Goal: Task Accomplishment & Management: Use online tool/utility

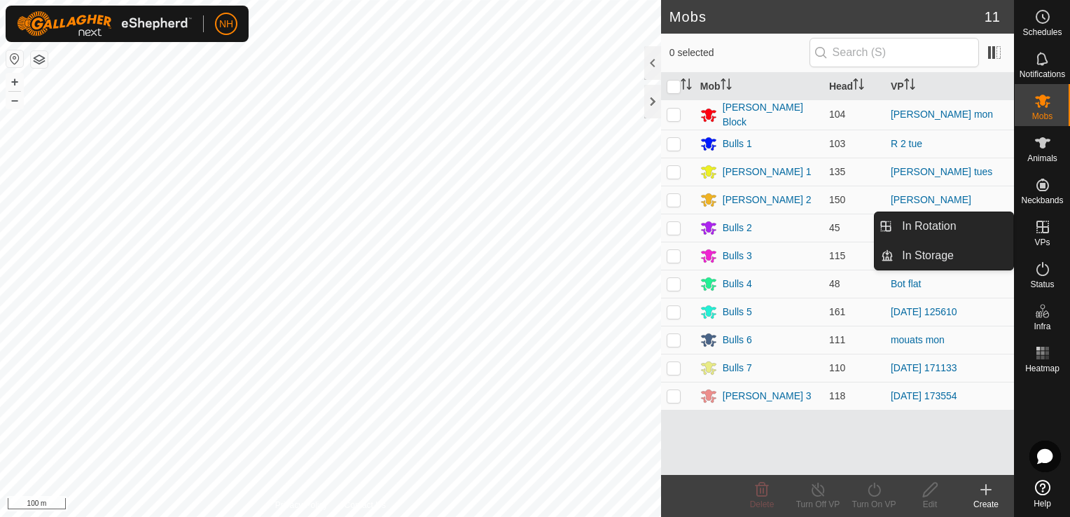
click at [1045, 228] on icon at bounding box center [1042, 226] width 17 height 17
click at [926, 225] on link "In Rotation" at bounding box center [953, 226] width 120 height 28
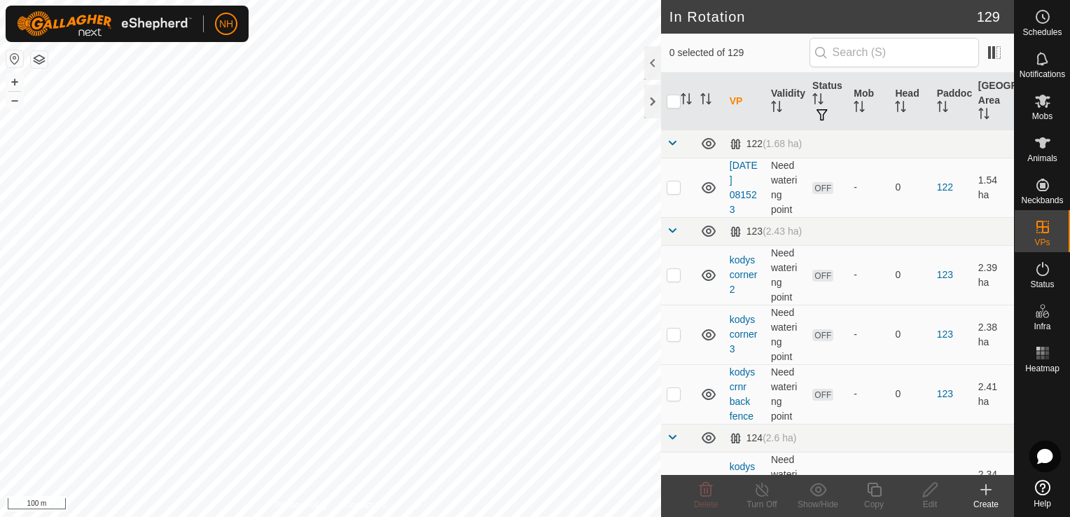
click at [984, 496] on icon at bounding box center [985, 489] width 17 height 17
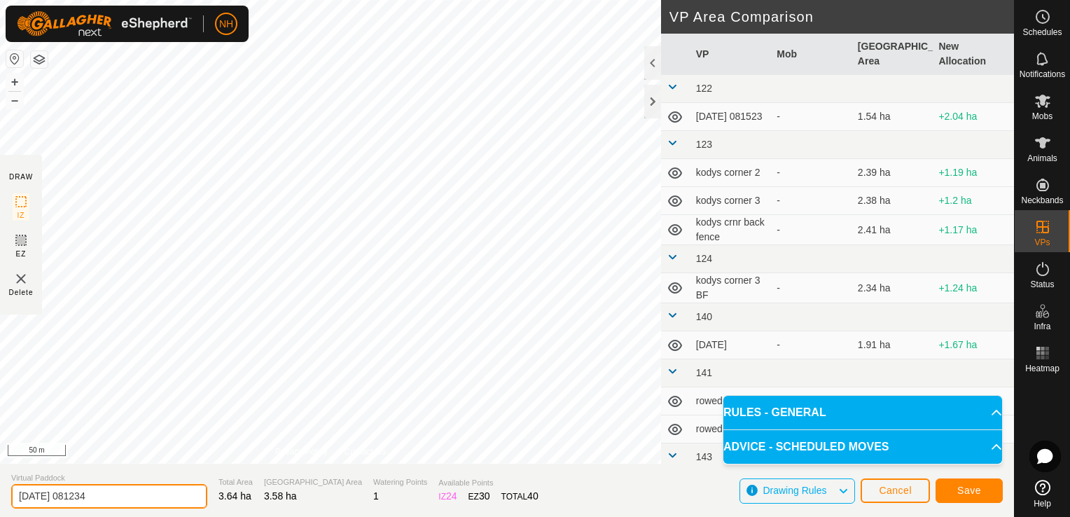
click at [156, 491] on input "2025-08-26 081234" at bounding box center [109, 496] width 196 height 24
type input "2"
type input "[PERSON_NAME] tues back"
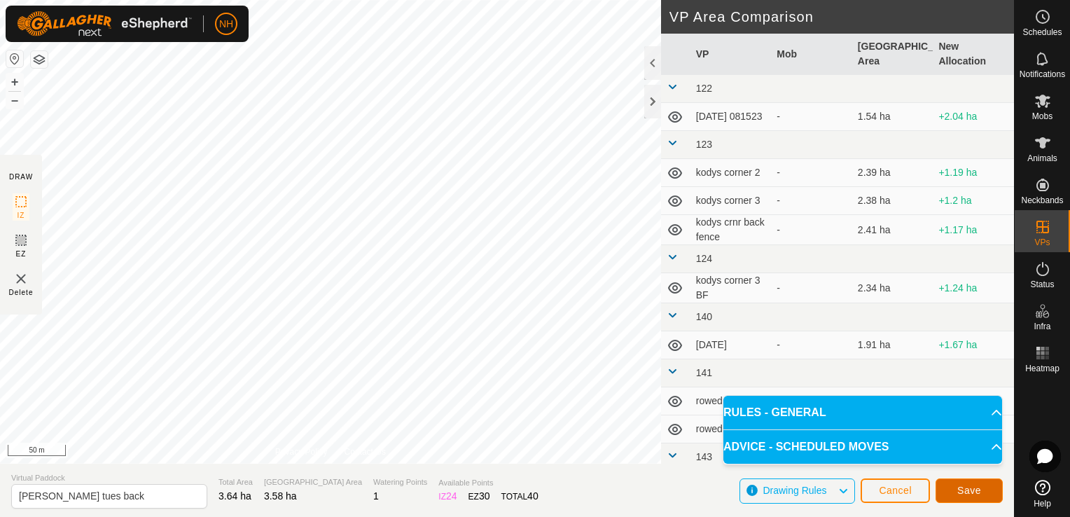
click at [978, 493] on span "Save" at bounding box center [969, 489] width 24 height 11
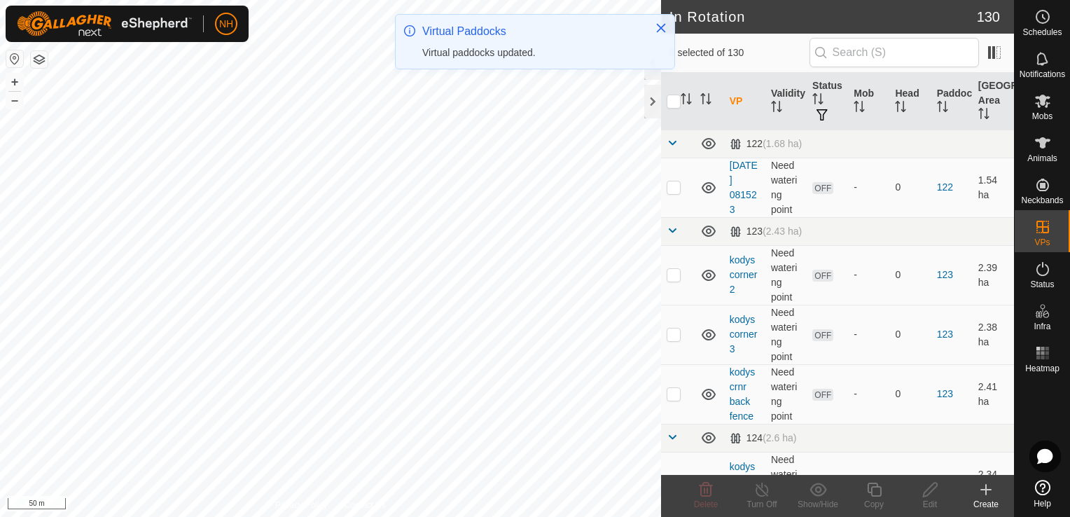
click at [1041, 99] on icon at bounding box center [1042, 100] width 15 height 13
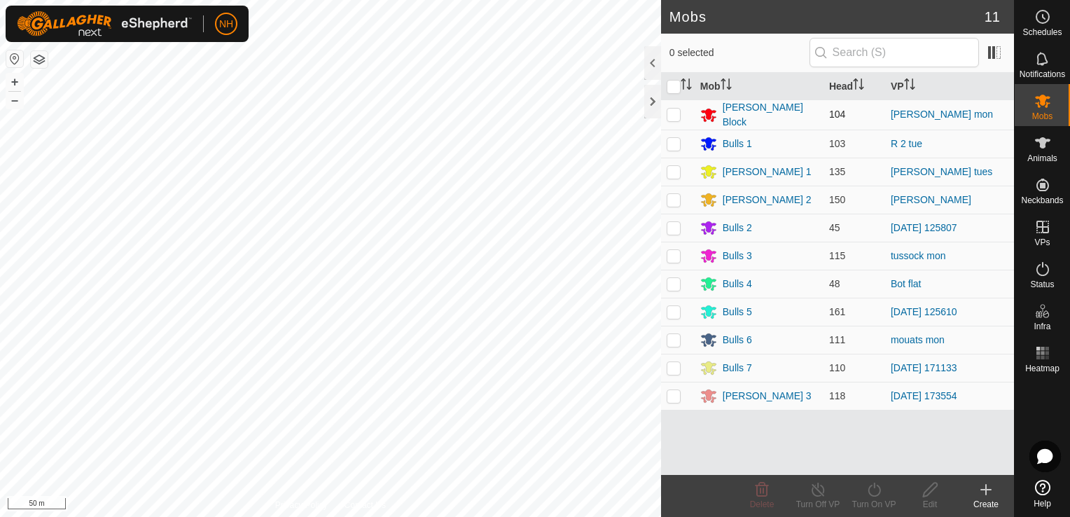
click at [669, 116] on p-checkbox at bounding box center [673, 113] width 14 height 11
checkbox input "true"
click at [871, 494] on icon at bounding box center [873, 489] width 13 height 14
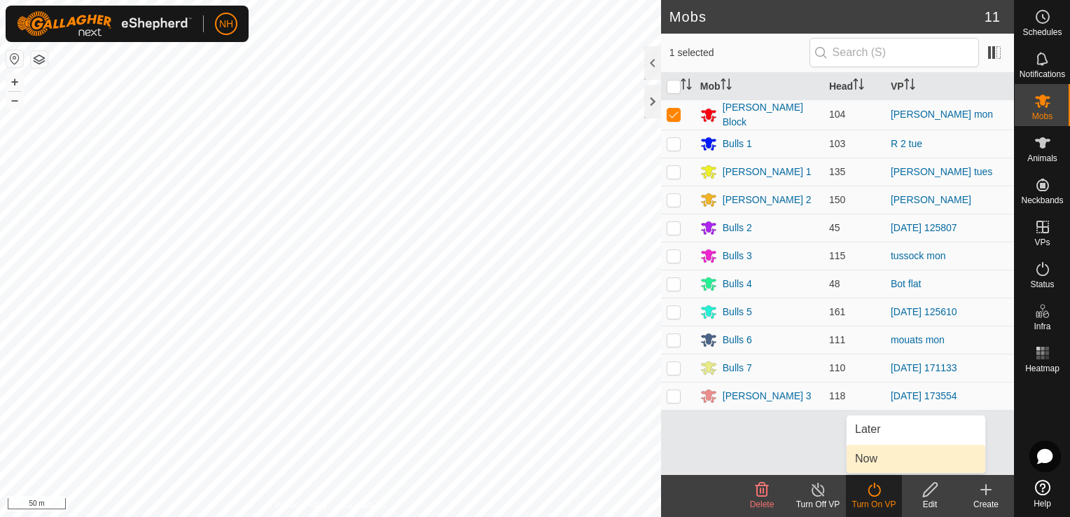
click at [871, 462] on link "Now" at bounding box center [915, 458] width 139 height 28
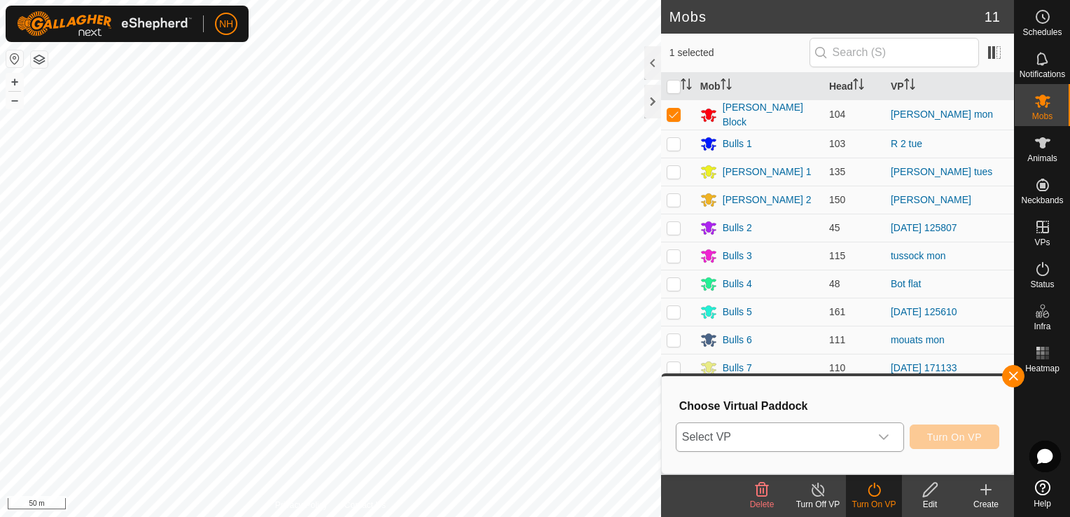
click at [739, 439] on span "Select VP" at bounding box center [772, 437] width 193 height 28
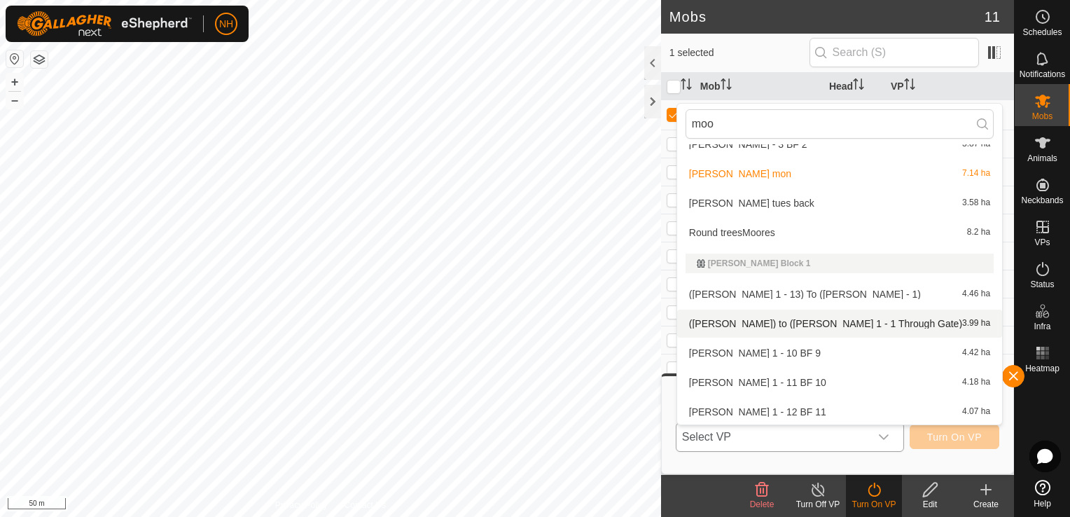
scroll to position [161, 0]
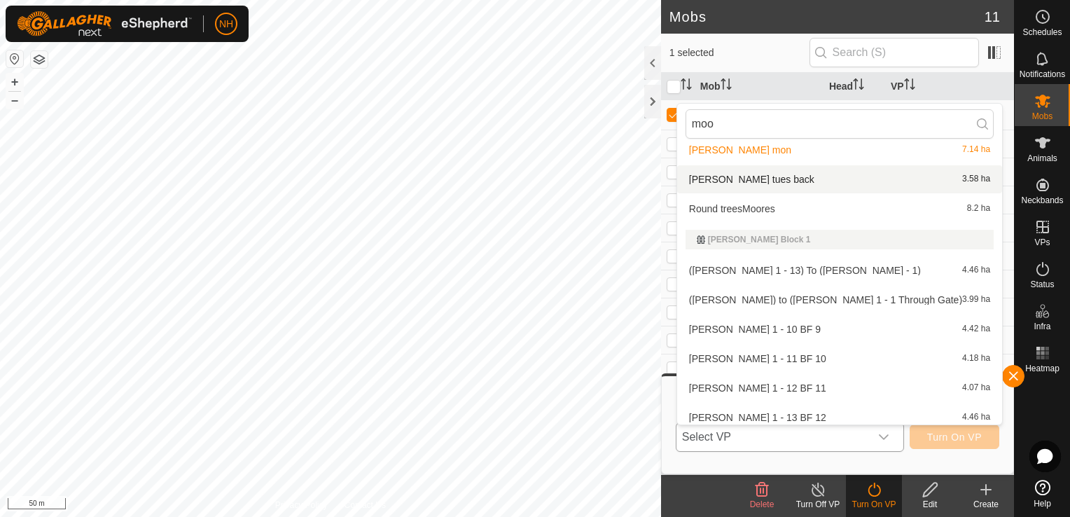
type input "moo"
click at [731, 178] on li "moores tues back 3.58 ha" at bounding box center [839, 179] width 325 height 28
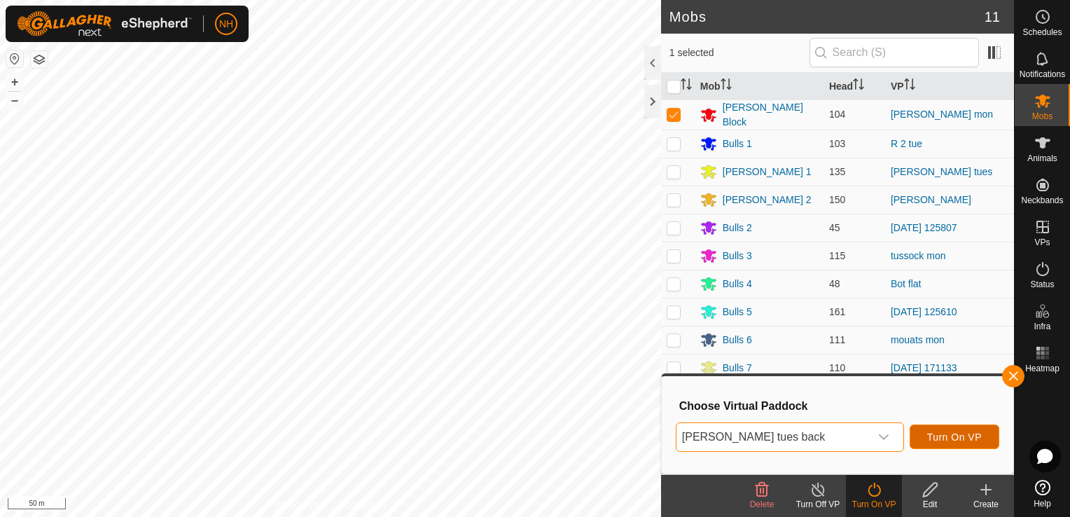
click at [957, 433] on span "Turn On VP" at bounding box center [954, 436] width 55 height 11
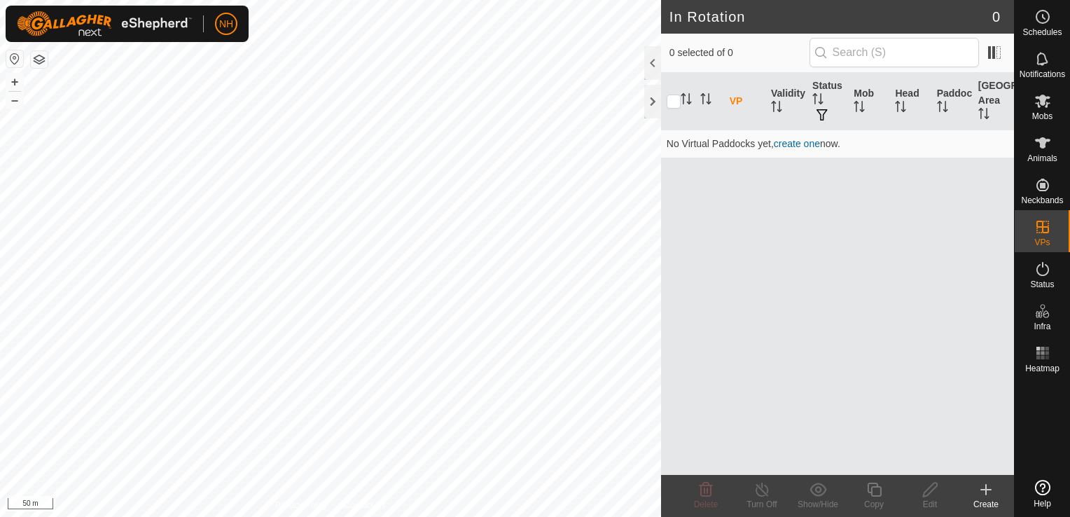
click at [984, 494] on icon at bounding box center [985, 489] width 17 height 17
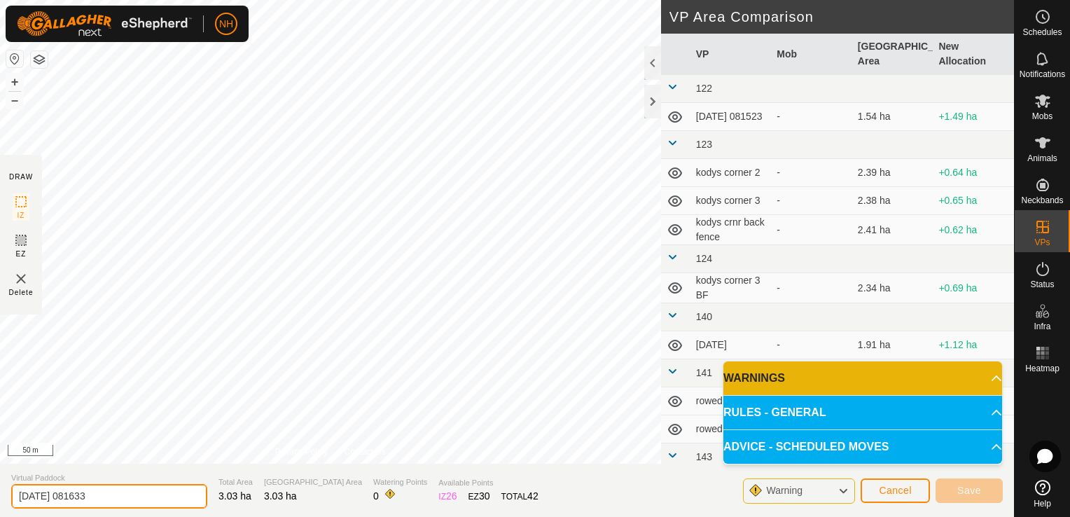
click at [125, 499] on input "[DATE] 081633" at bounding box center [109, 496] width 196 height 24
type input "2"
type input "[PERSON_NAME] tues back"
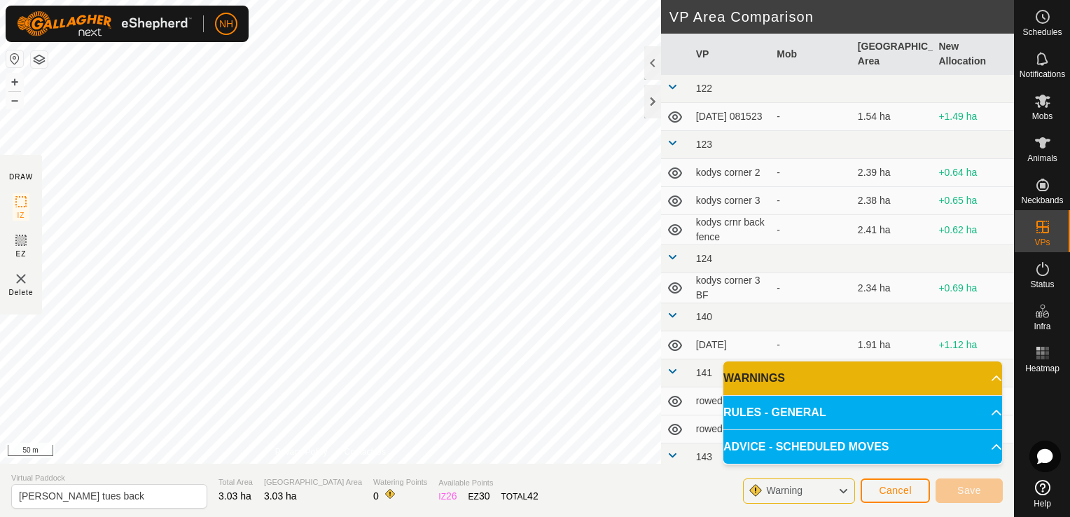
click at [806, 486] on span "Warning" at bounding box center [790, 491] width 48 height 18
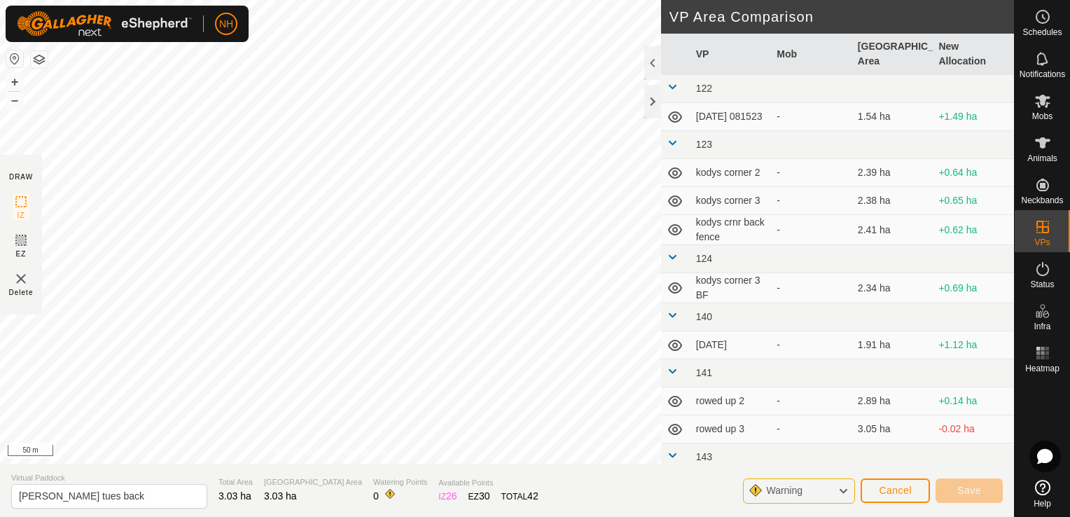
click at [815, 489] on div "Warning" at bounding box center [799, 490] width 112 height 25
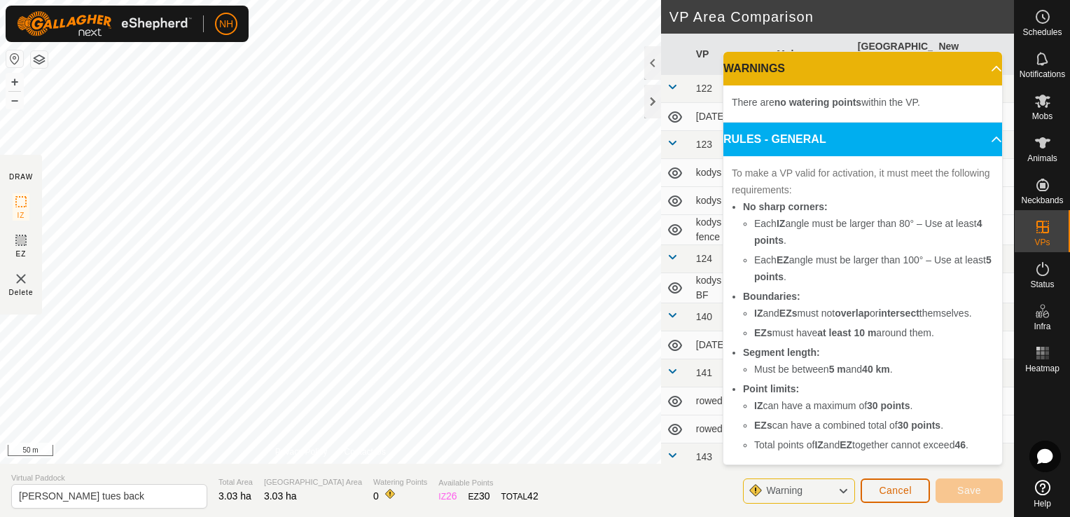
click at [899, 490] on span "Cancel" at bounding box center [894, 489] width 33 height 11
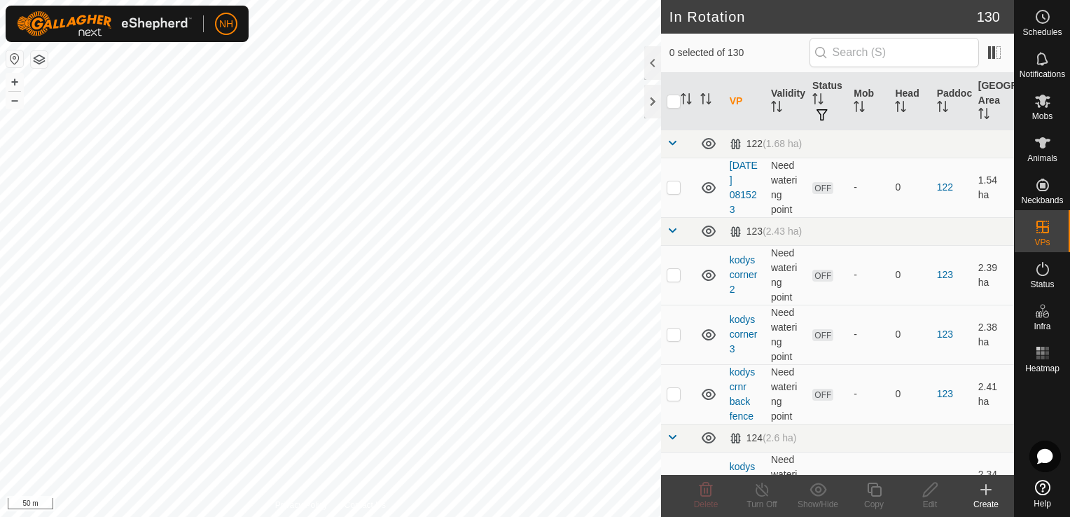
click at [983, 494] on icon at bounding box center [985, 489] width 17 height 17
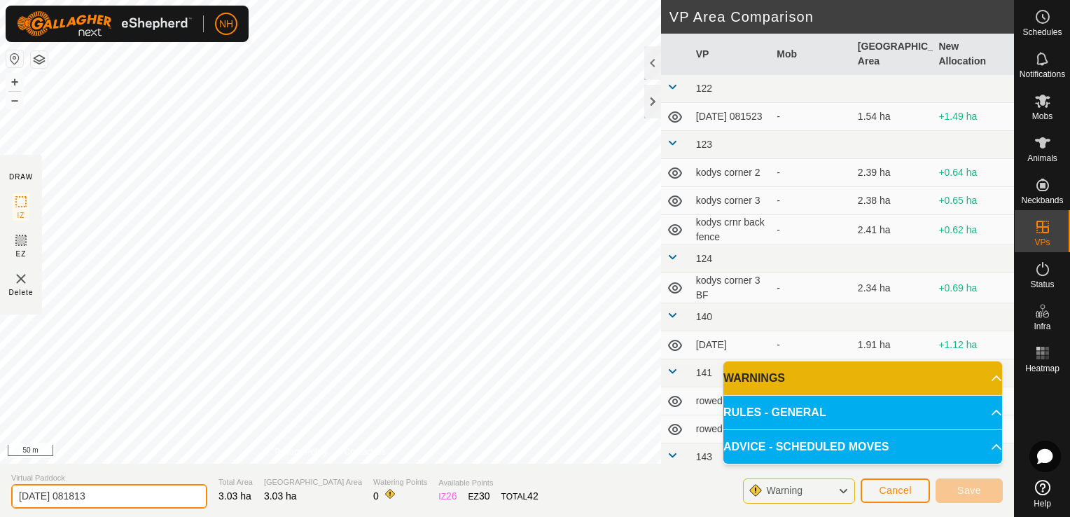
click at [148, 497] on input "[DATE] 081813" at bounding box center [109, 496] width 196 height 24
type input "2"
type input "[PERSON_NAME] tues back"
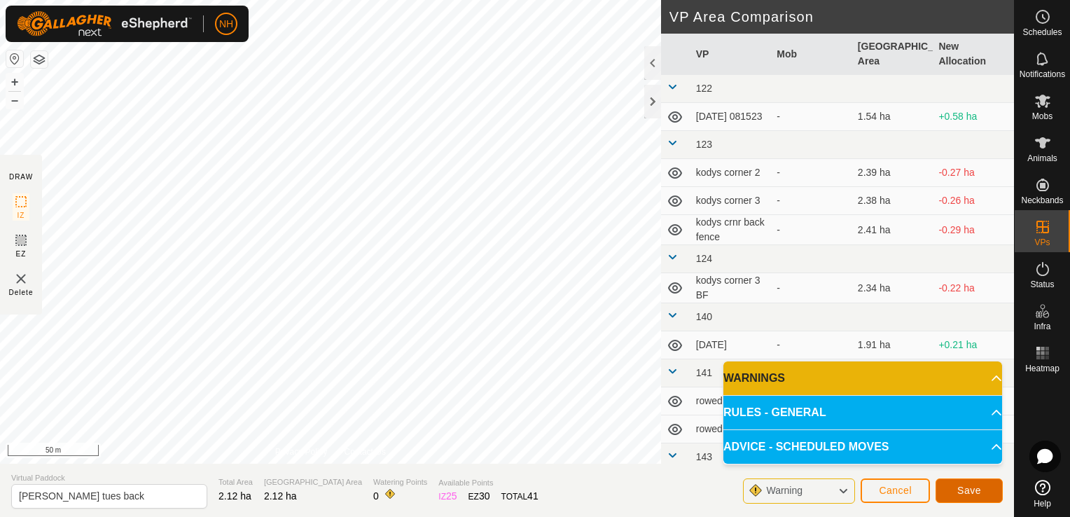
click at [970, 489] on span "Save" at bounding box center [969, 489] width 24 height 11
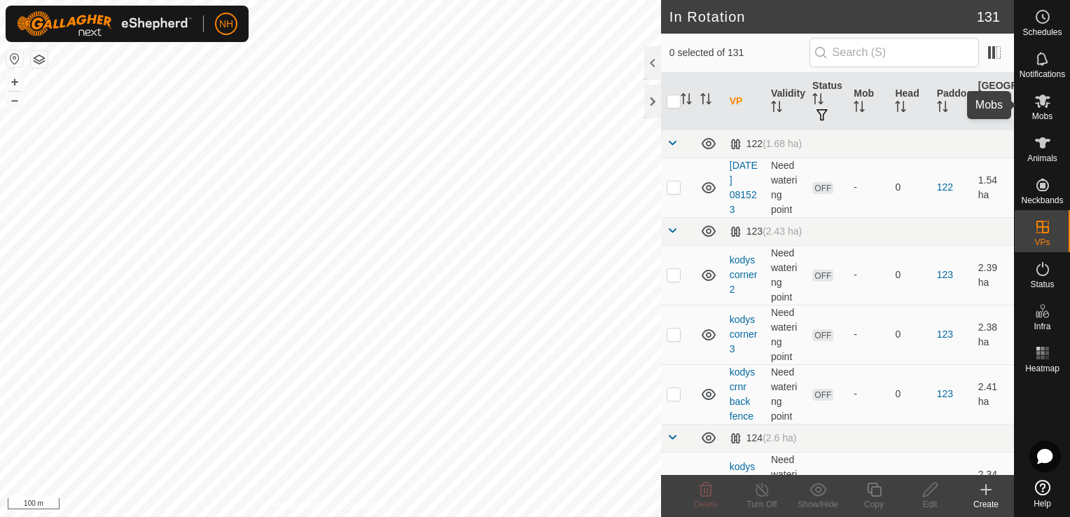
click at [1044, 108] on icon at bounding box center [1042, 100] width 17 height 17
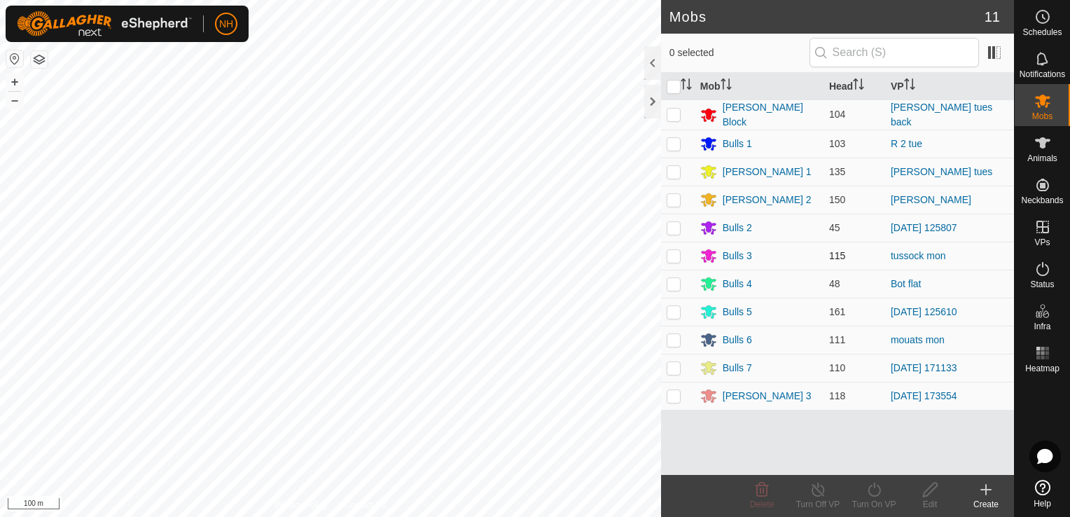
click at [669, 251] on p-checkbox at bounding box center [673, 255] width 14 height 11
checkbox input "true"
click at [876, 493] on icon at bounding box center [873, 489] width 17 height 17
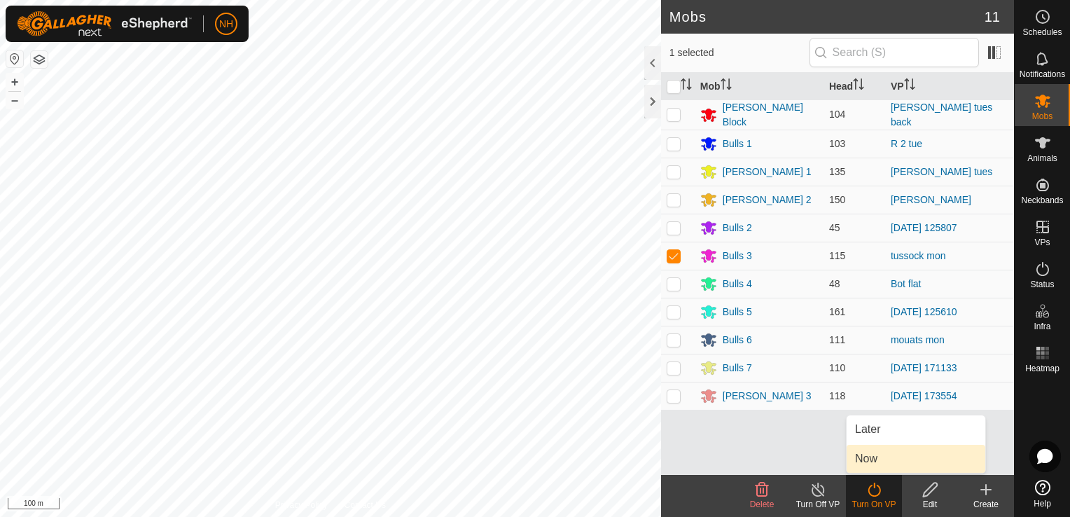
click at [874, 456] on link "Now" at bounding box center [915, 458] width 139 height 28
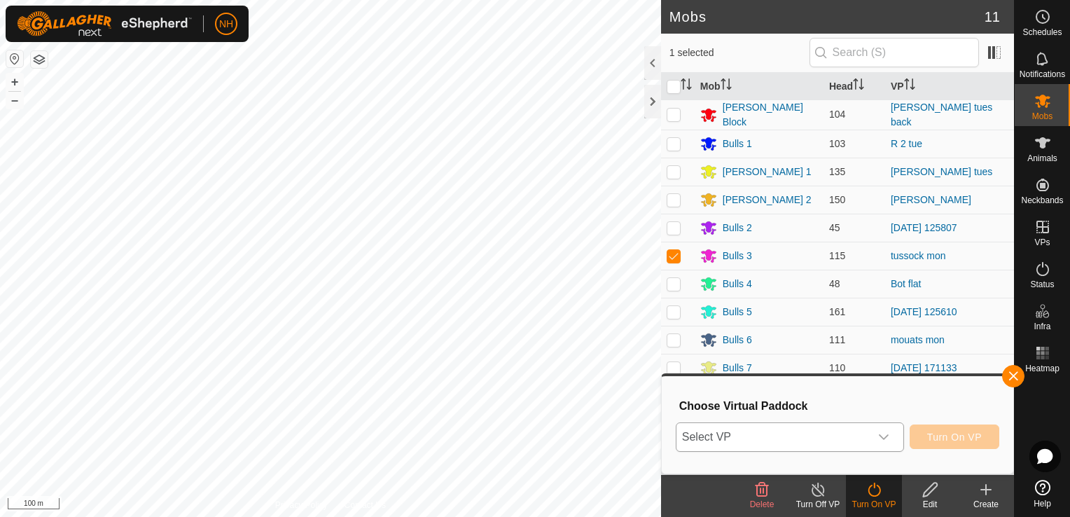
click at [804, 440] on span "Select VP" at bounding box center [772, 437] width 193 height 28
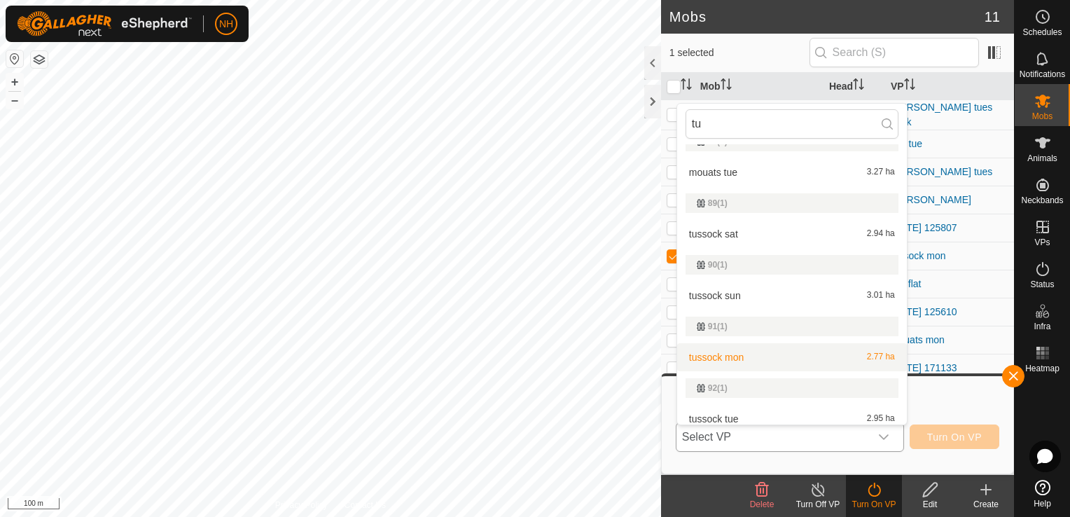
scroll to position [234, 0]
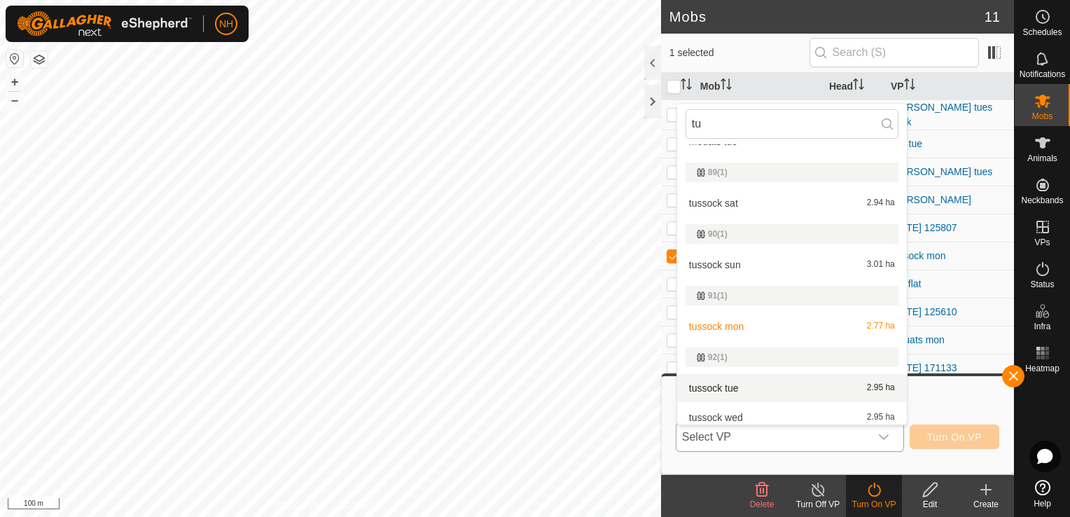
type input "tu"
click at [742, 389] on li "tussock tue 2.95 ha" at bounding box center [792, 388] width 230 height 28
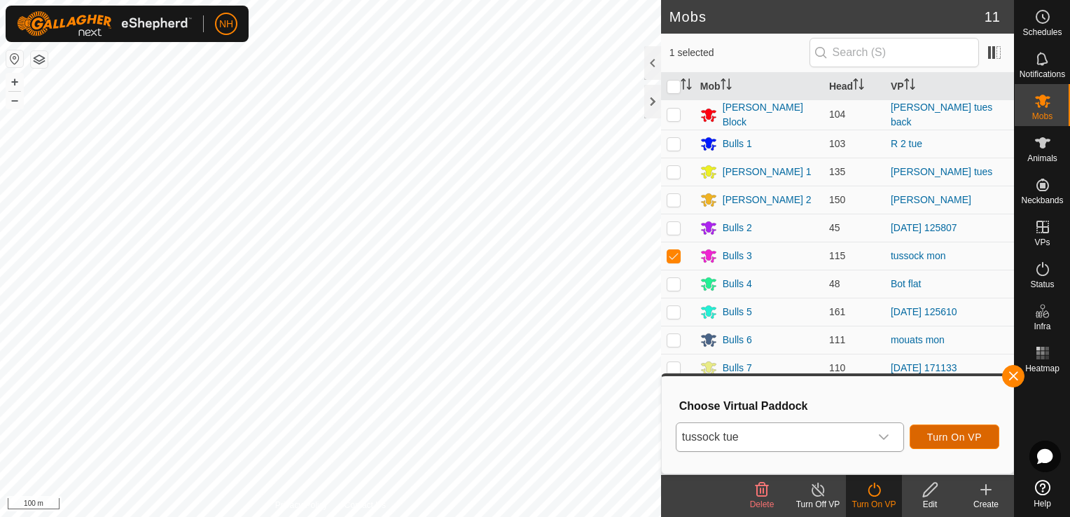
click at [935, 435] on span "Turn On VP" at bounding box center [954, 436] width 55 height 11
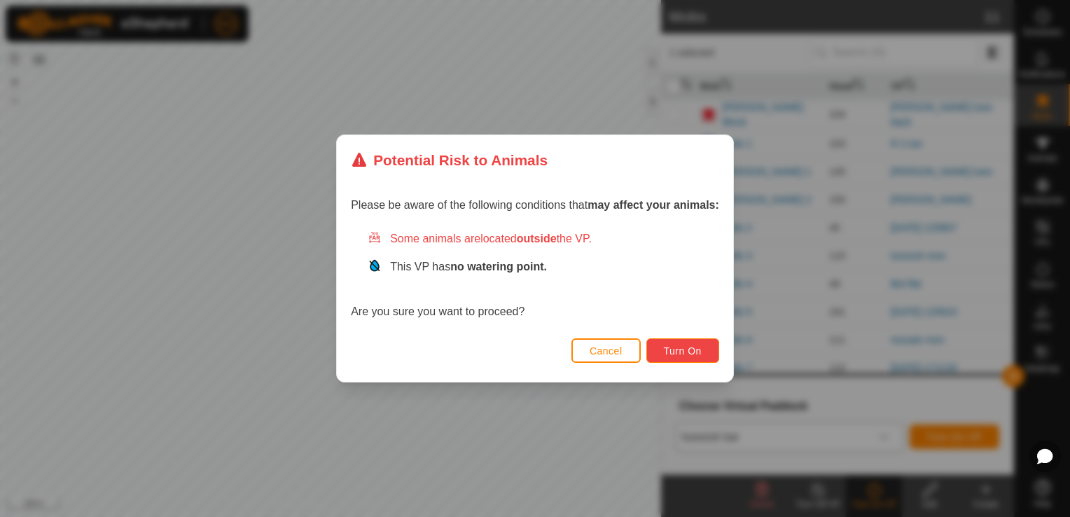
click at [675, 352] on span "Turn On" at bounding box center [683, 350] width 38 height 11
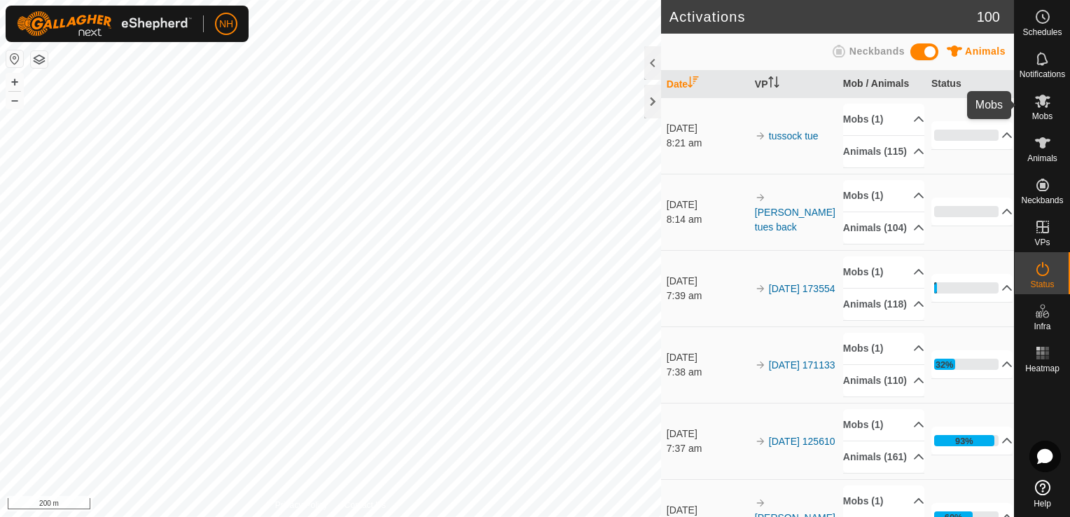
click at [1039, 99] on icon at bounding box center [1042, 100] width 15 height 13
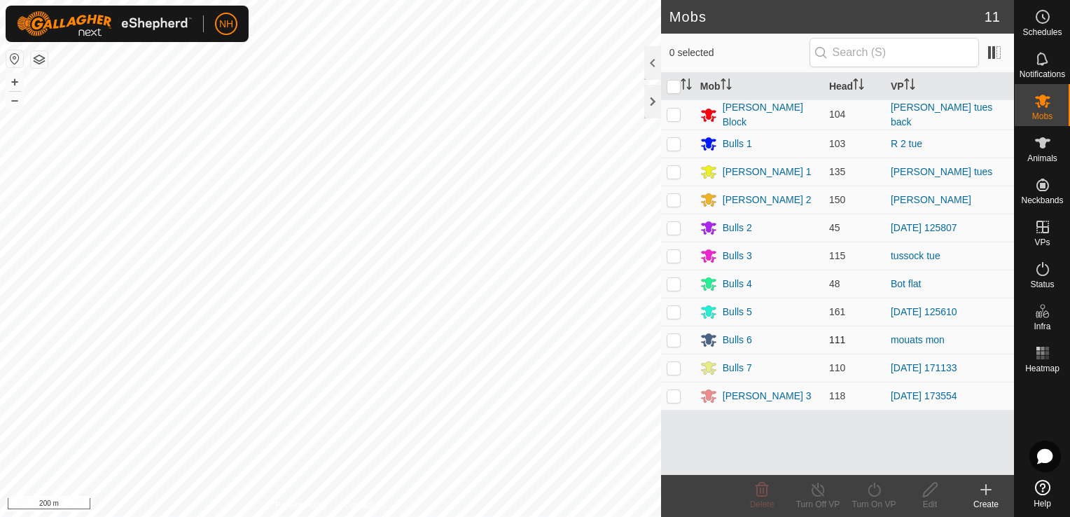
click at [672, 337] on p-checkbox at bounding box center [673, 339] width 14 height 11
checkbox input "true"
click at [874, 491] on icon at bounding box center [873, 489] width 17 height 17
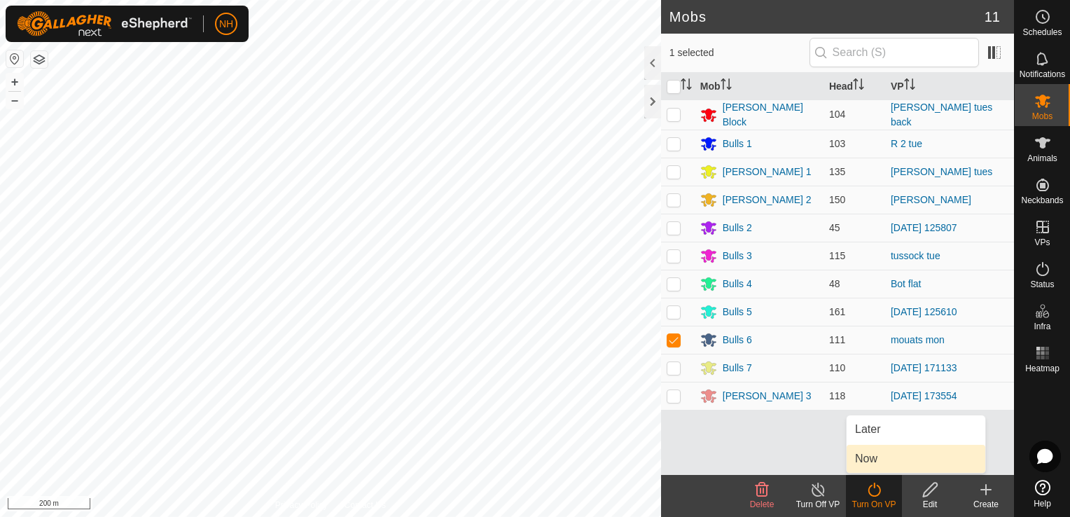
click at [867, 459] on link "Now" at bounding box center [915, 458] width 139 height 28
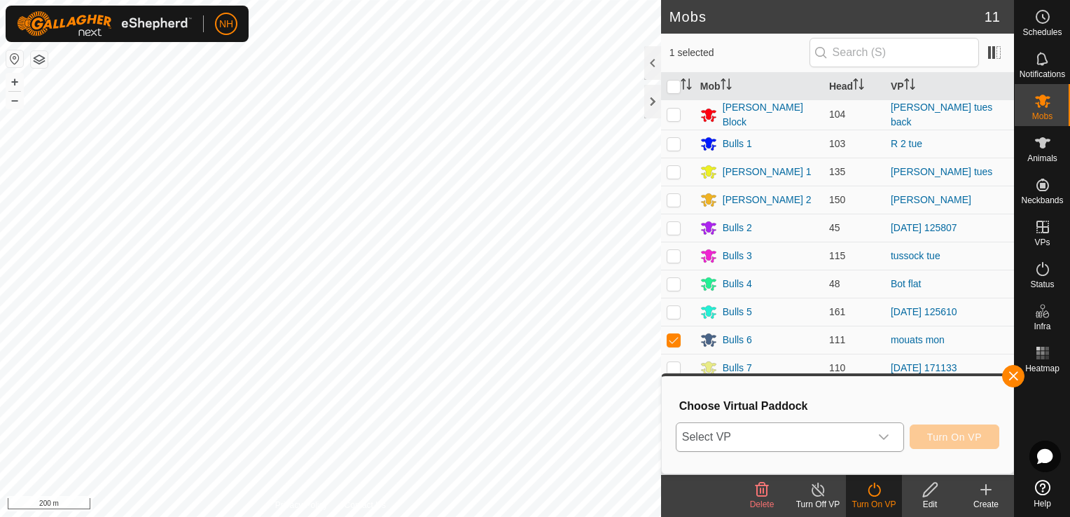
click at [851, 429] on span "Select VP" at bounding box center [772, 437] width 193 height 28
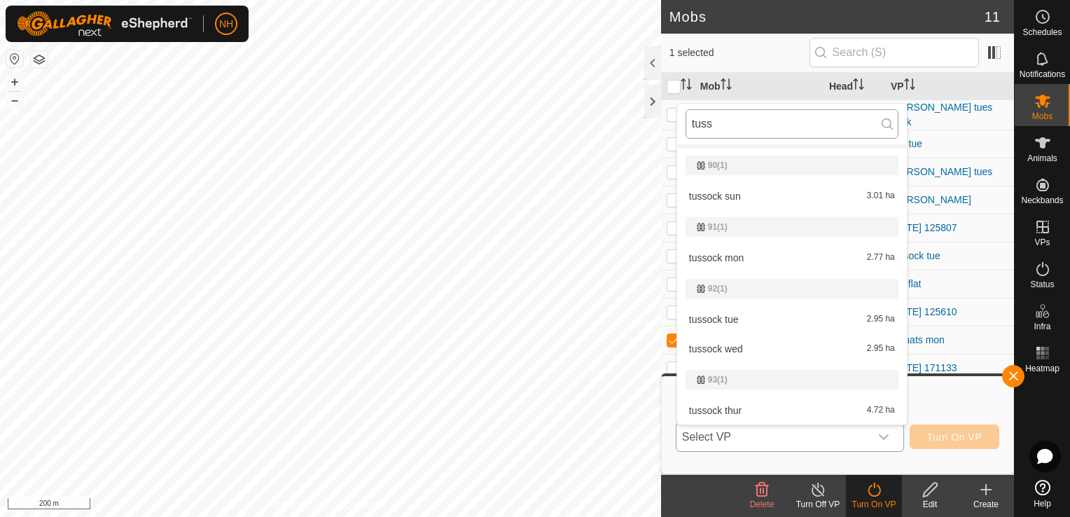
scroll to position [32, 0]
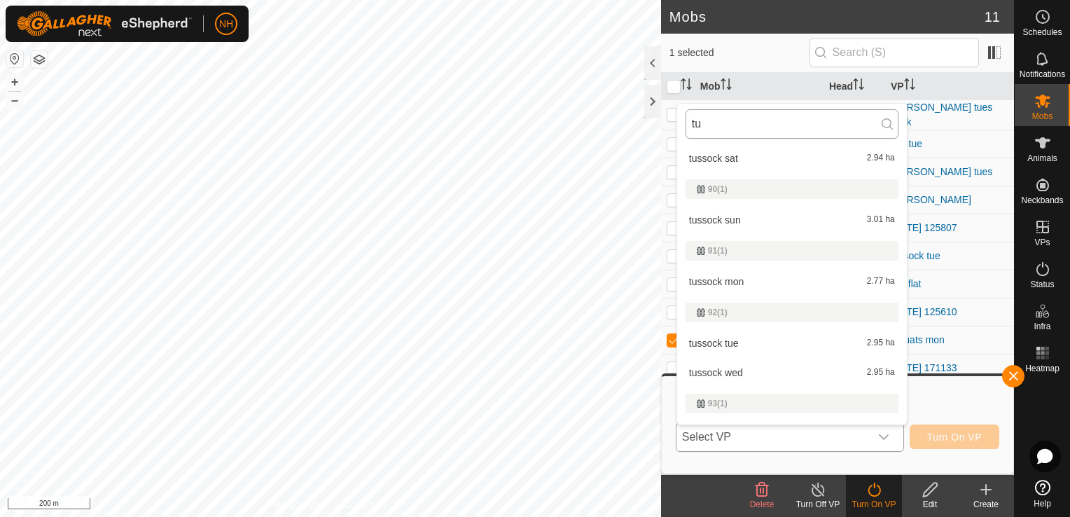
type input "t"
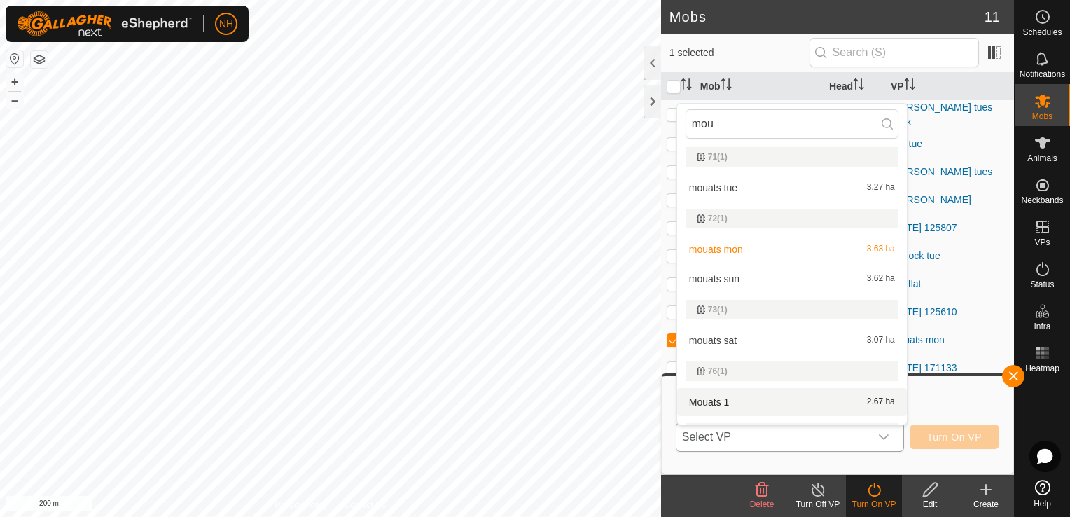
scroll to position [0, 0]
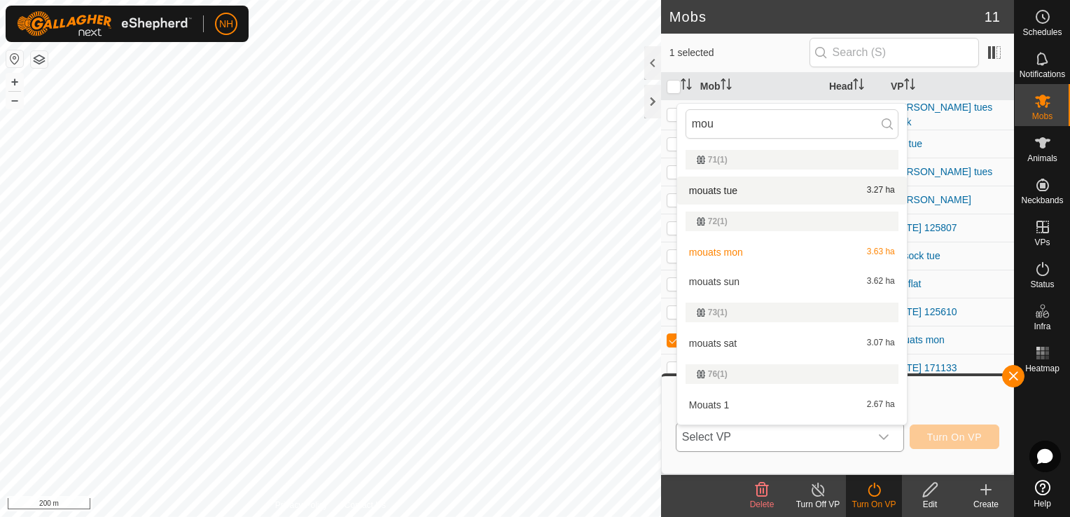
type input "mou"
click at [753, 184] on li "mouats tue 3.27 ha" at bounding box center [792, 190] width 230 height 28
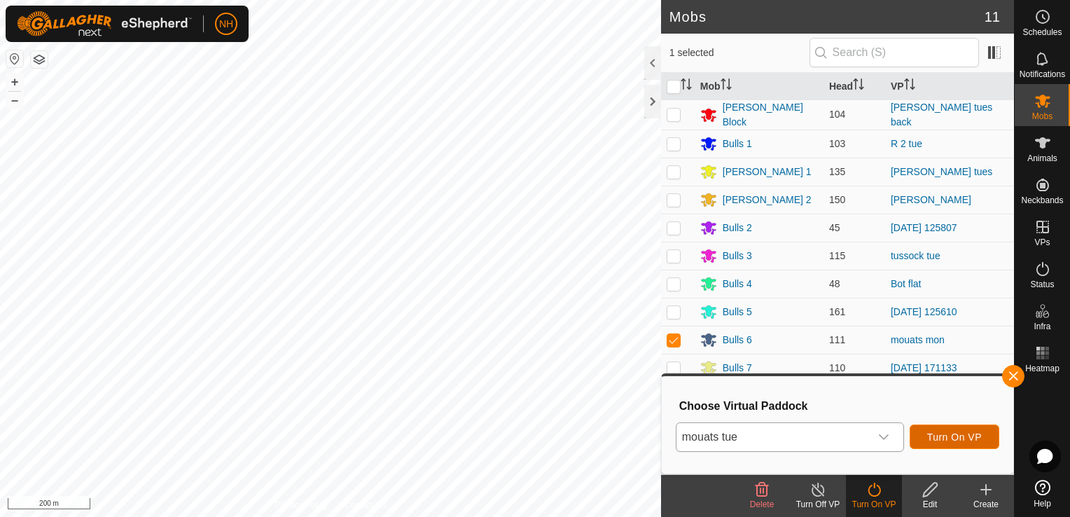
click at [966, 431] on span "Turn On VP" at bounding box center [954, 436] width 55 height 11
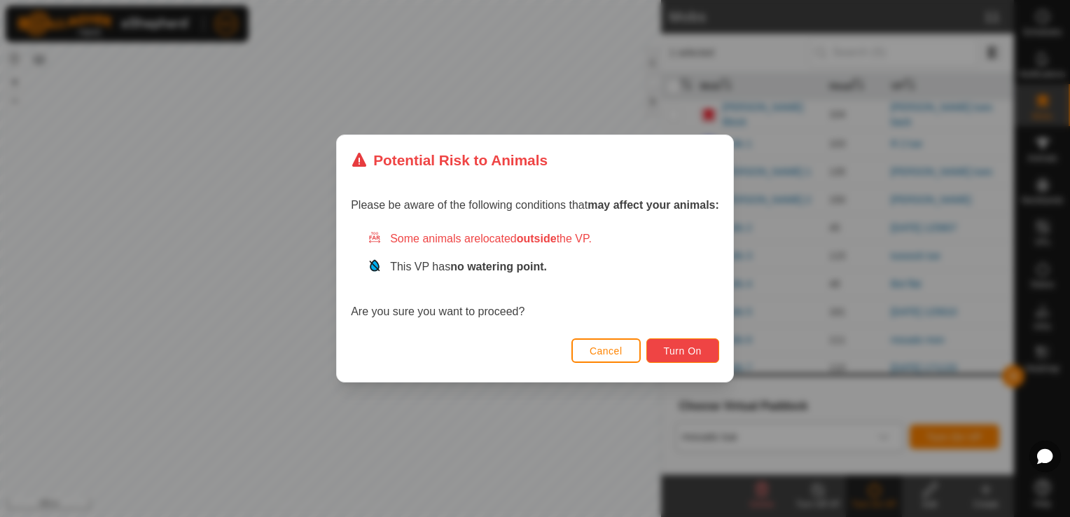
click at [693, 351] on span "Turn On" at bounding box center [683, 350] width 38 height 11
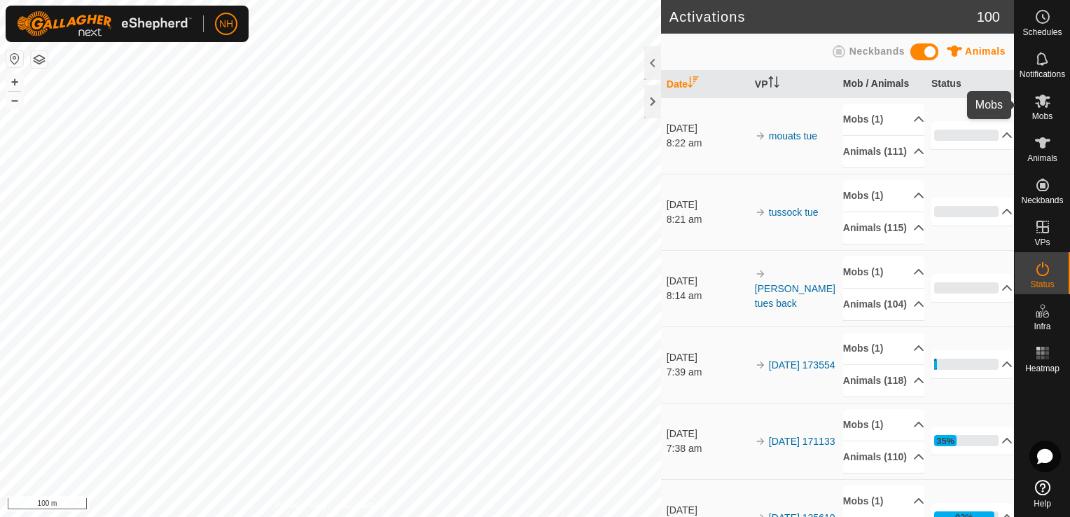
click at [1042, 101] on icon at bounding box center [1042, 100] width 15 height 13
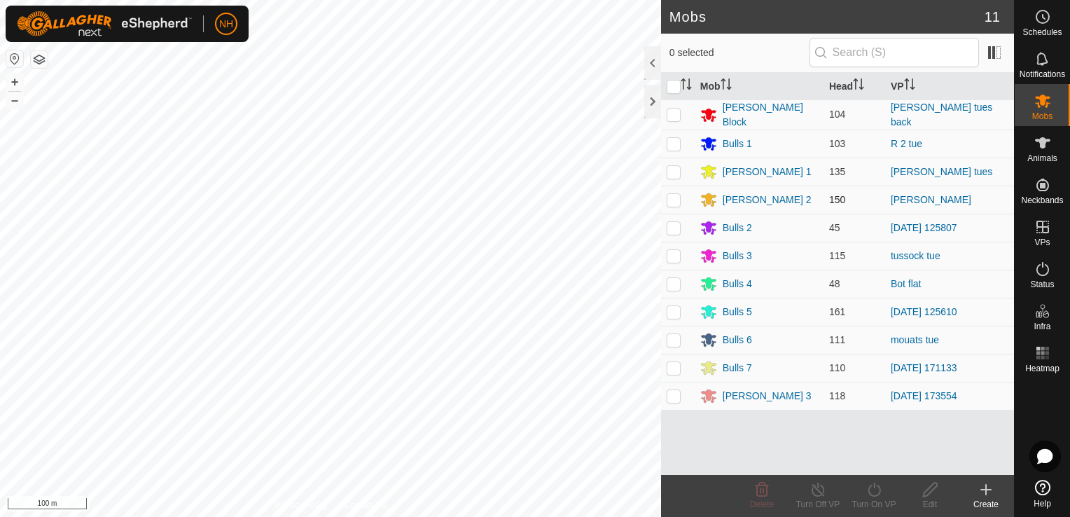
click at [671, 200] on p-checkbox at bounding box center [673, 199] width 14 height 11
checkbox input "true"
click at [874, 494] on icon at bounding box center [873, 489] width 17 height 17
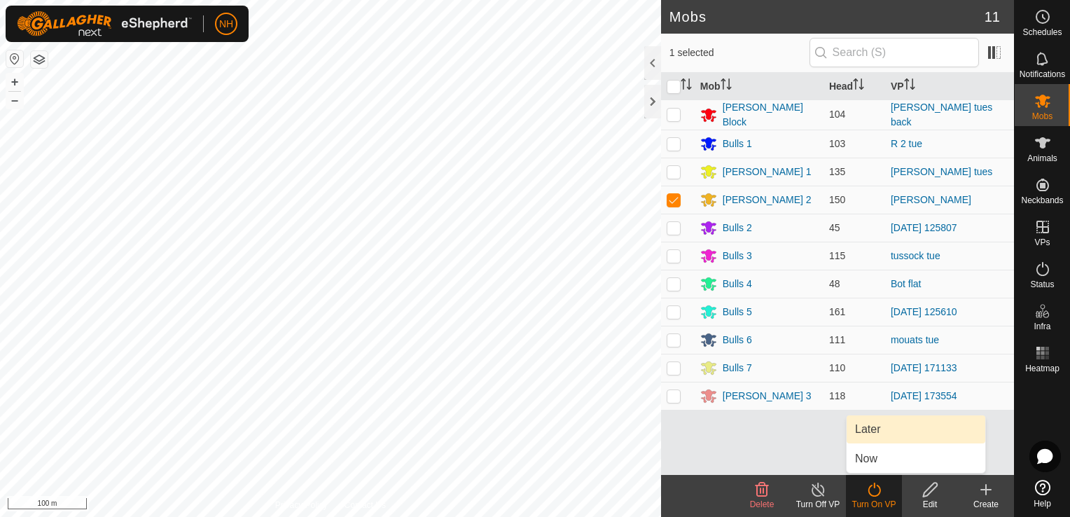
click at [862, 428] on link "Later" at bounding box center [915, 429] width 139 height 28
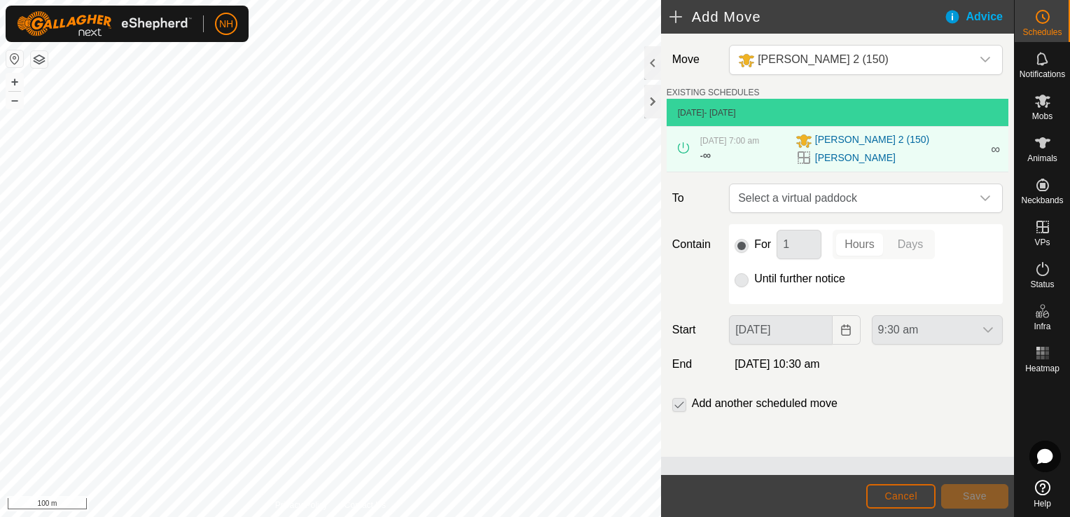
click at [909, 492] on span "Cancel" at bounding box center [900, 495] width 33 height 11
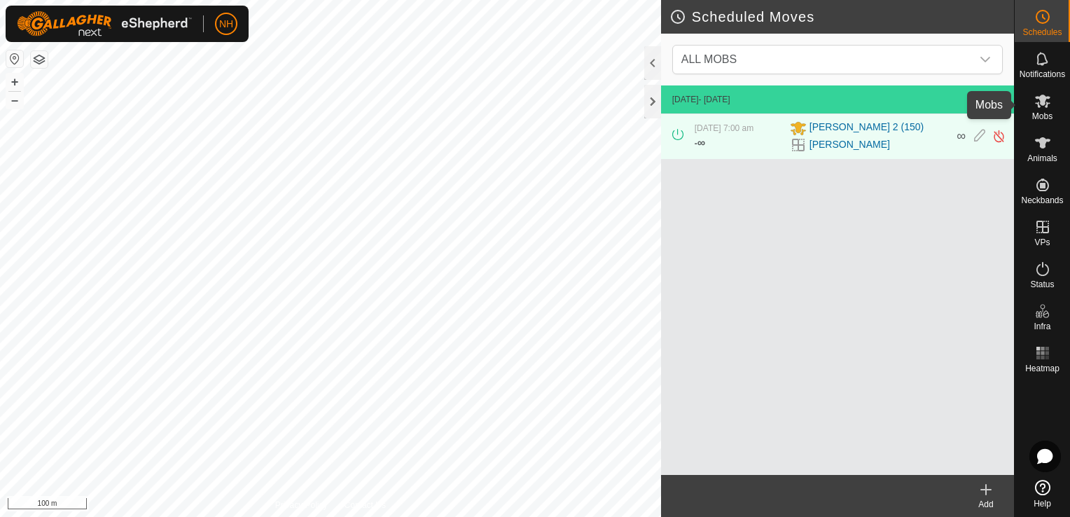
click at [1034, 103] on icon at bounding box center [1042, 100] width 17 height 17
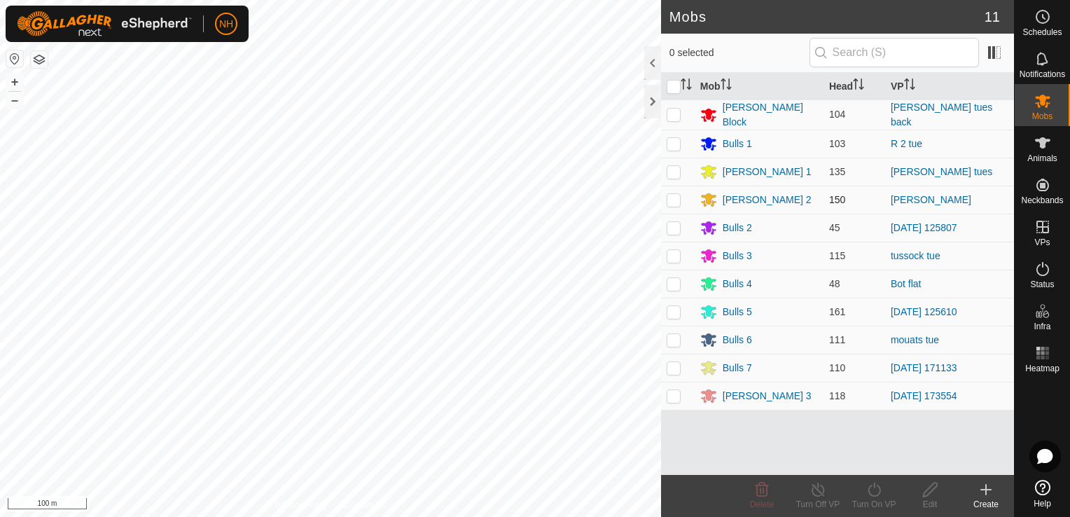
click at [669, 194] on p-checkbox at bounding box center [673, 199] width 14 height 11
checkbox input "true"
click at [869, 493] on icon at bounding box center [873, 489] width 13 height 14
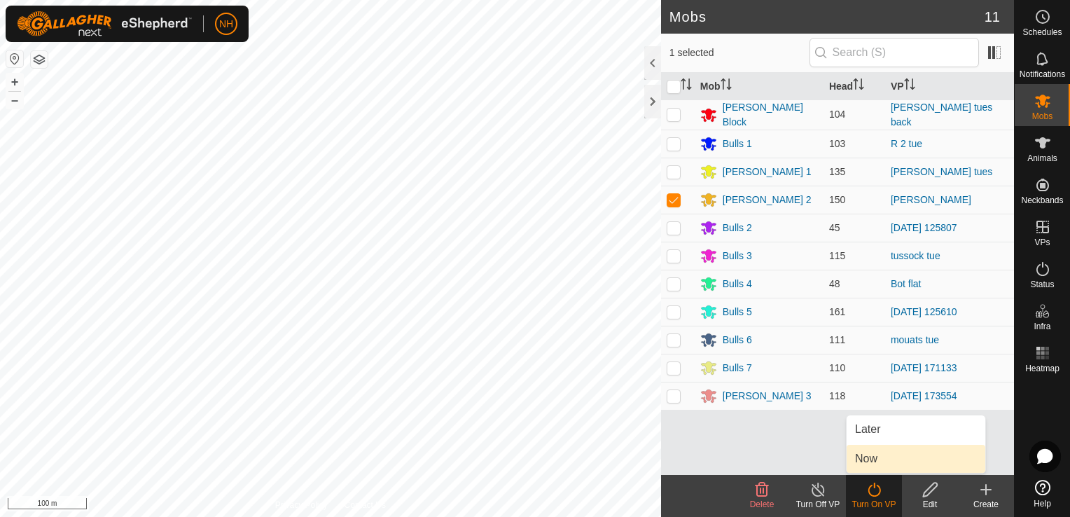
click at [869, 454] on link "Now" at bounding box center [915, 458] width 139 height 28
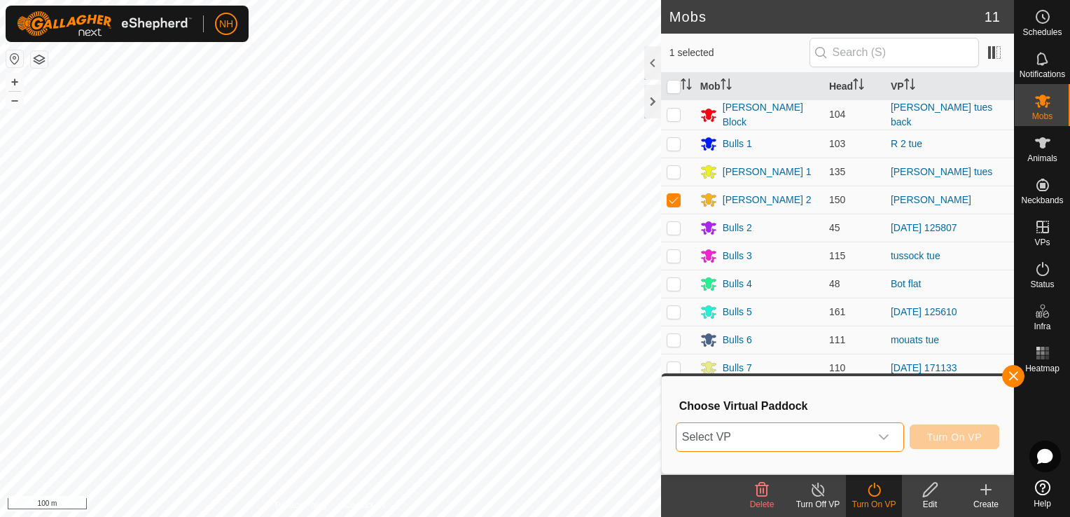
click at [815, 427] on span "Select VP" at bounding box center [772, 437] width 193 height 28
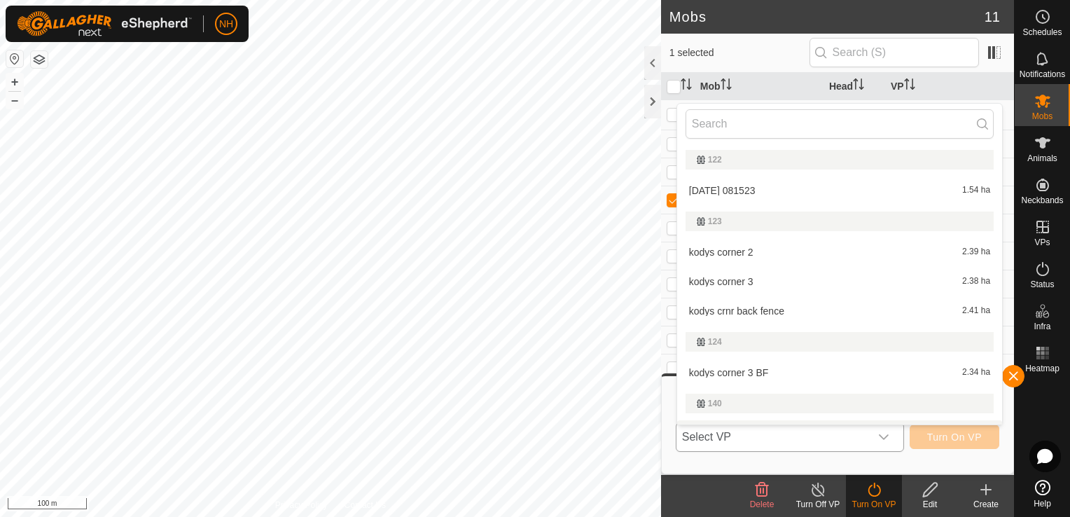
scroll to position [24, 0]
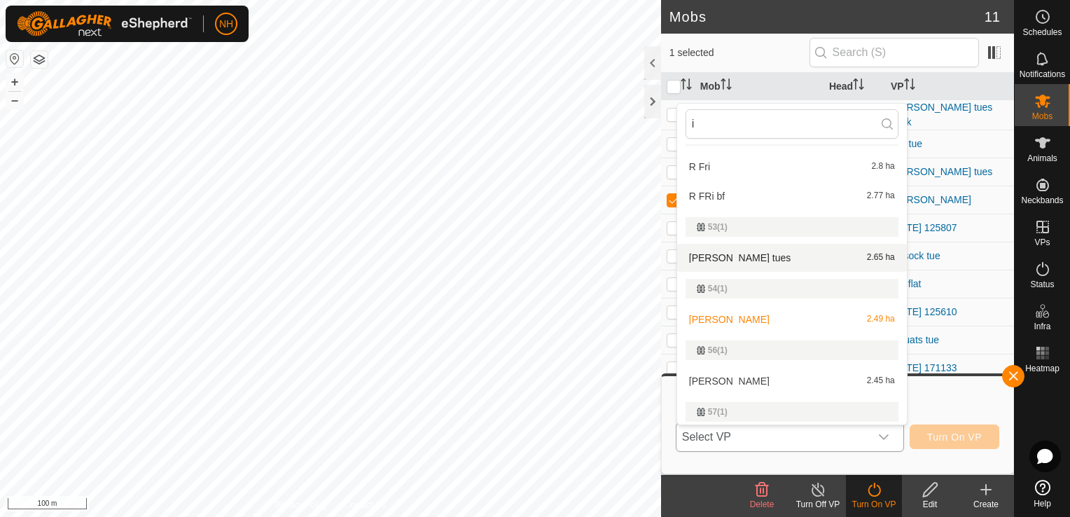
type input "i"
click at [728, 255] on li "[PERSON_NAME] tues 2.65 ha" at bounding box center [792, 258] width 230 height 28
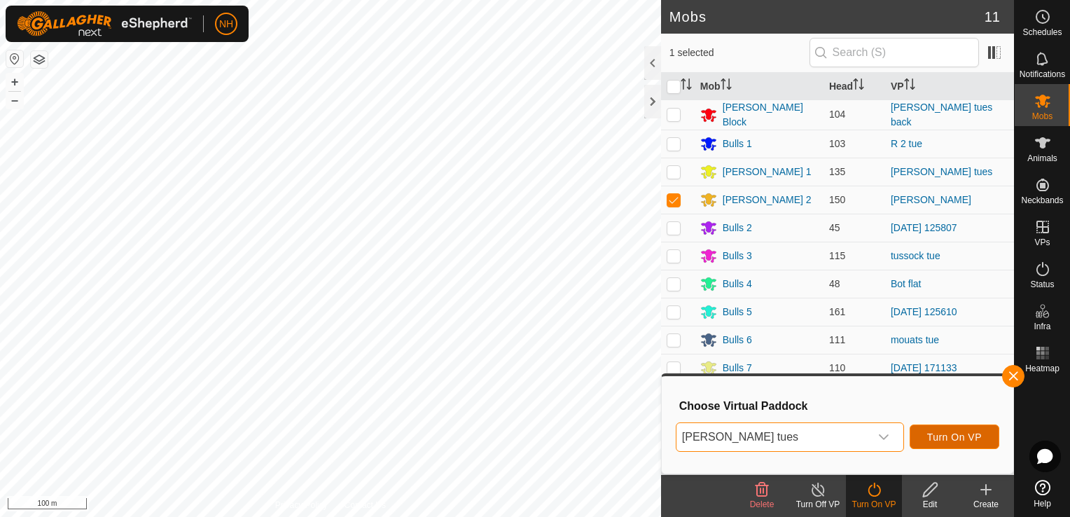
click at [951, 435] on span "Turn On VP" at bounding box center [954, 436] width 55 height 11
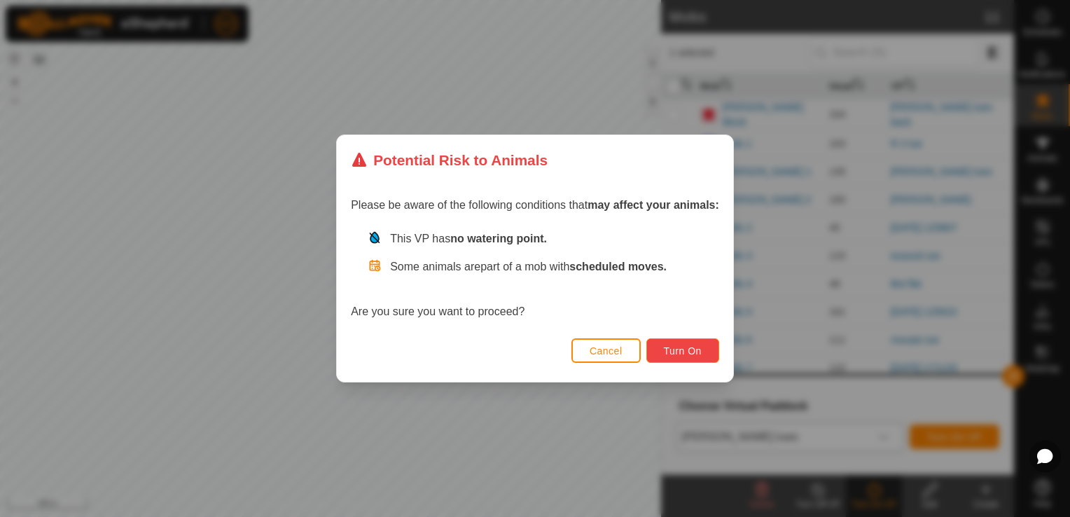
click at [691, 351] on span "Turn On" at bounding box center [683, 350] width 38 height 11
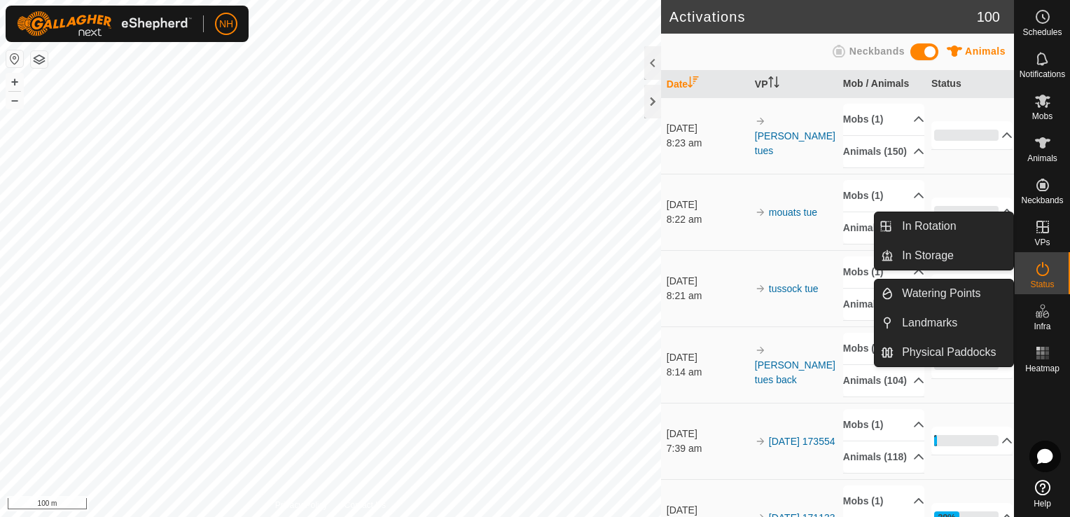
click at [1042, 230] on icon at bounding box center [1042, 226] width 13 height 13
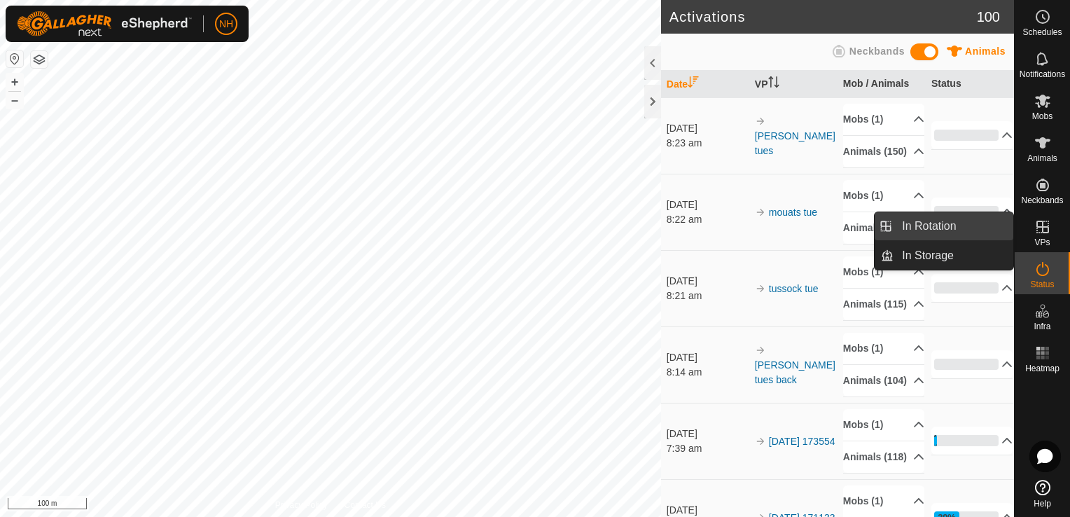
click at [921, 227] on link "In Rotation" at bounding box center [953, 226] width 120 height 28
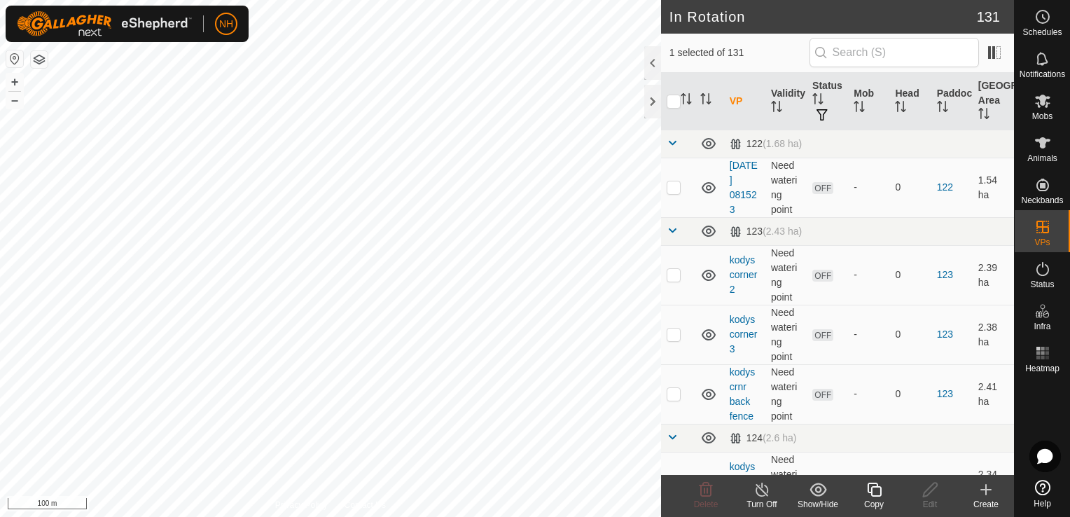
click at [988, 491] on icon at bounding box center [985, 489] width 17 height 17
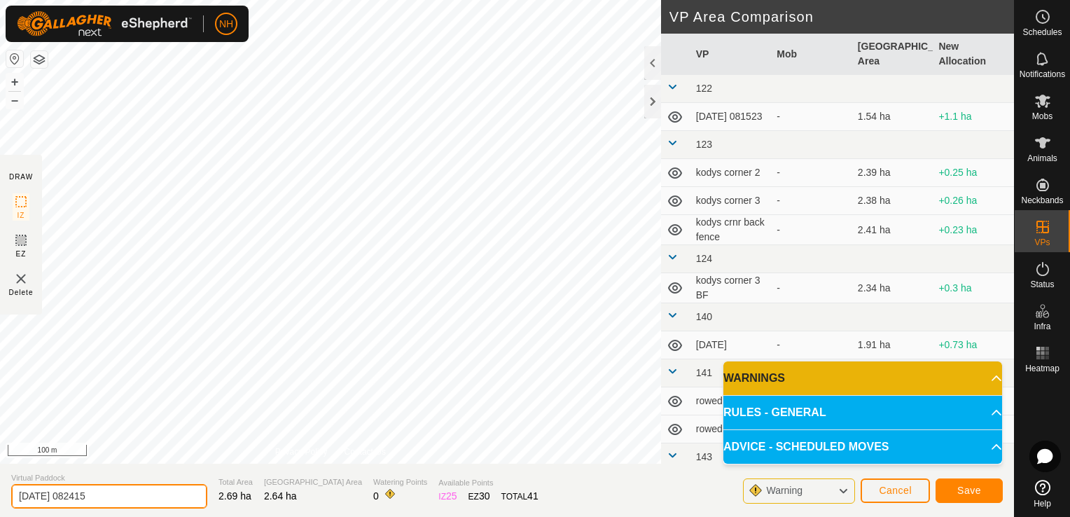
click at [132, 489] on input "[DATE] 082415" at bounding box center [109, 496] width 196 height 24
type input "2"
type input "[PERSON_NAME] back tues"
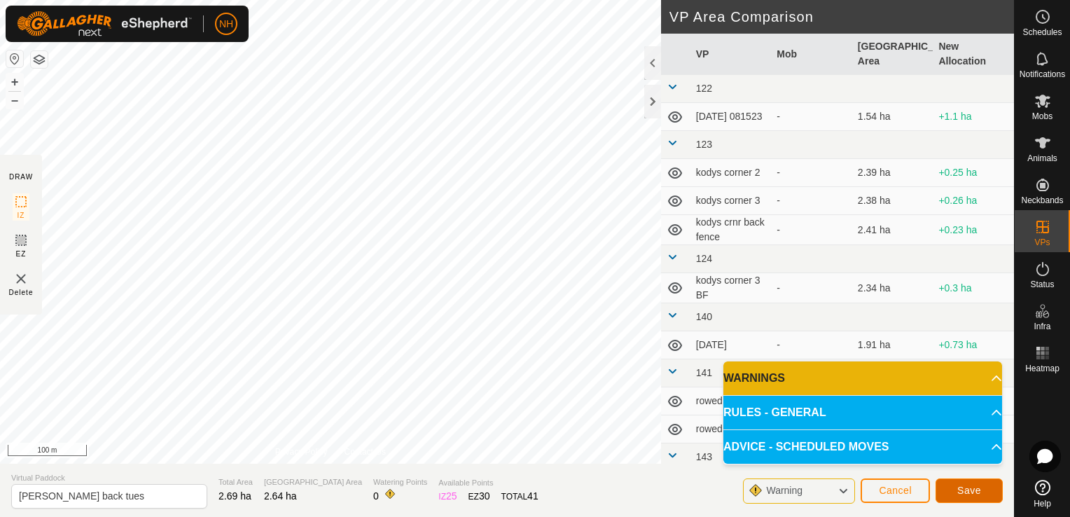
click at [953, 485] on button "Save" at bounding box center [968, 490] width 67 height 24
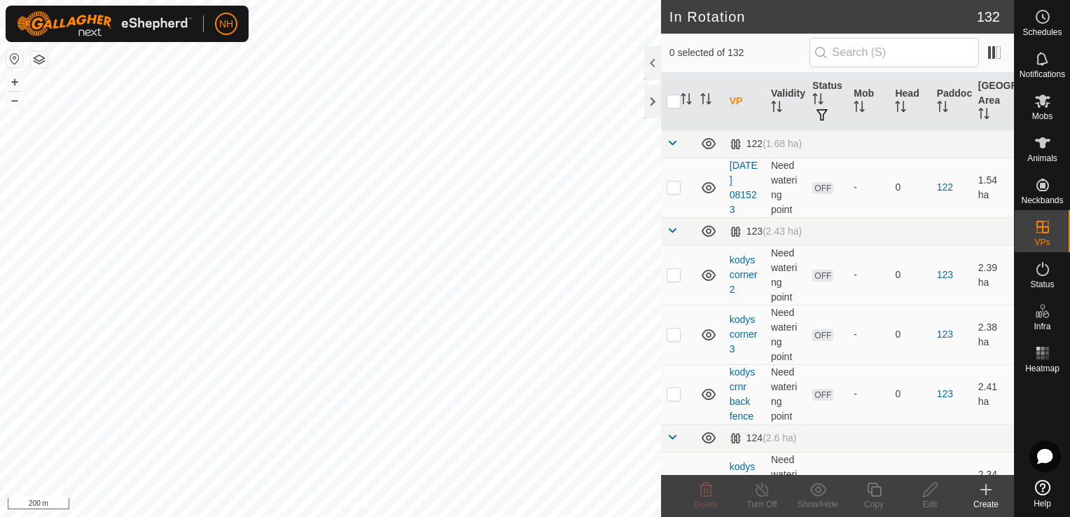
click at [983, 488] on icon at bounding box center [985, 489] width 17 height 17
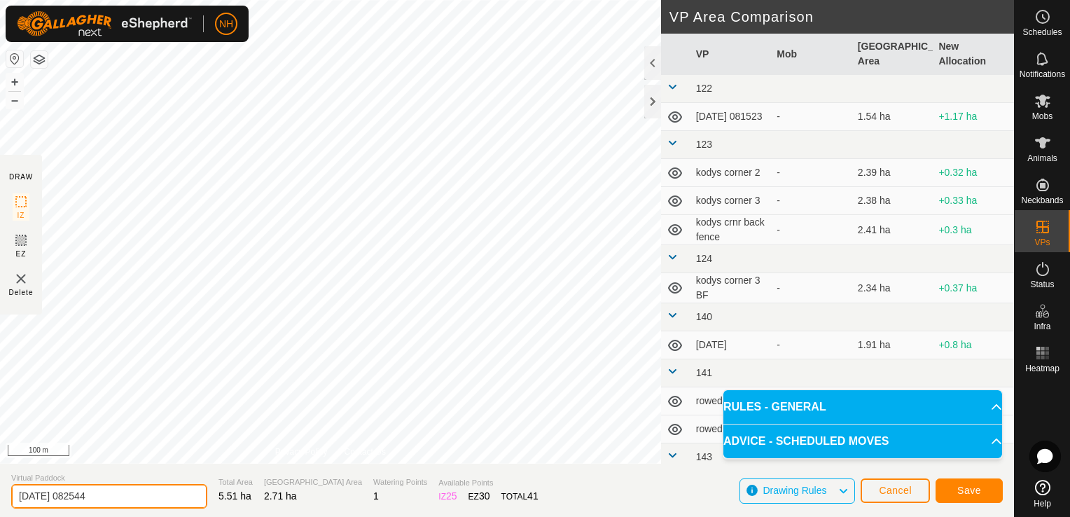
click at [146, 492] on input "[DATE] 082544" at bounding box center [109, 496] width 196 height 24
type input "2"
type input "rowed 26th"
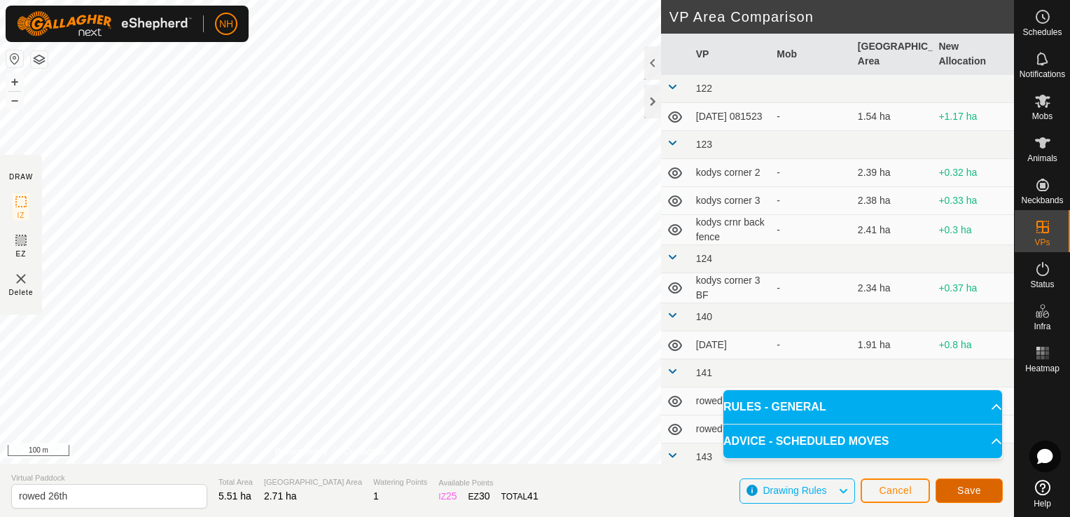
click at [972, 486] on span "Save" at bounding box center [969, 489] width 24 height 11
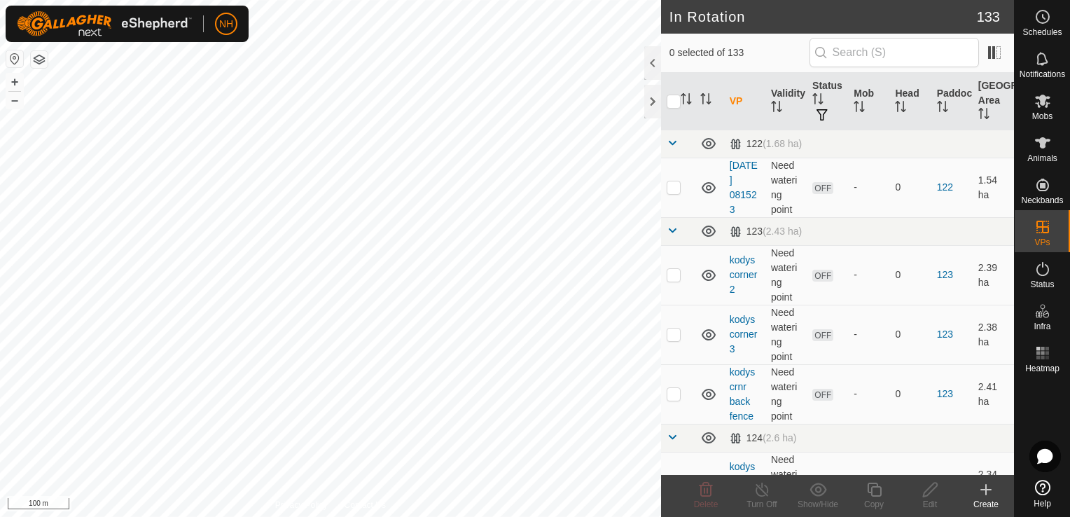
click at [985, 489] on icon at bounding box center [986, 489] width 10 height 0
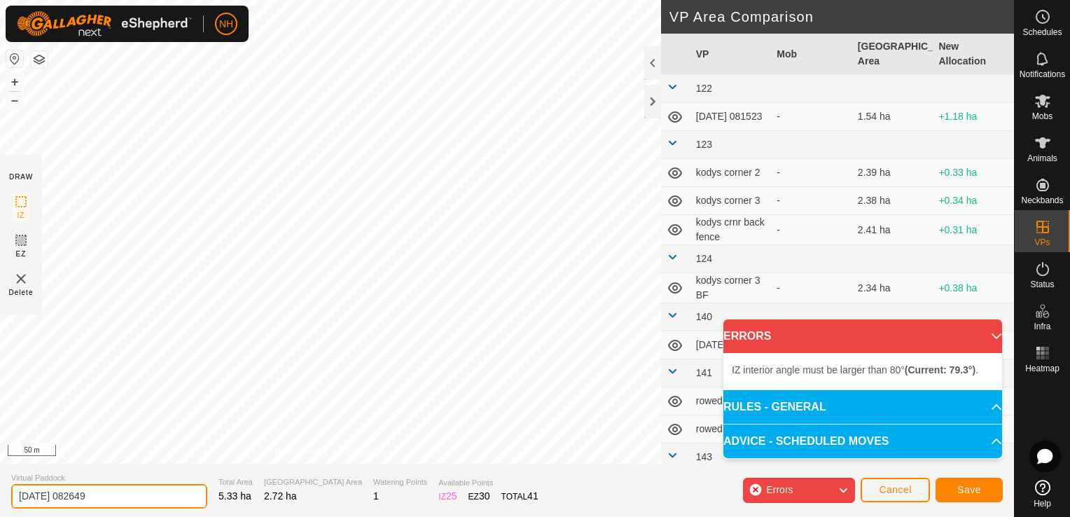
click at [109, 497] on input "[DATE] 082649" at bounding box center [109, 496] width 196 height 24
type input "2"
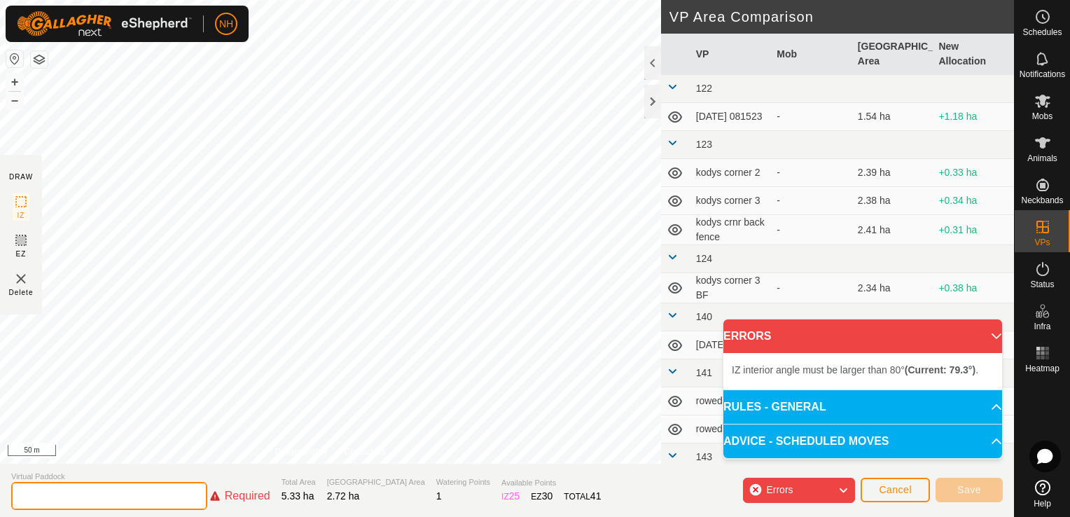
type input "2"
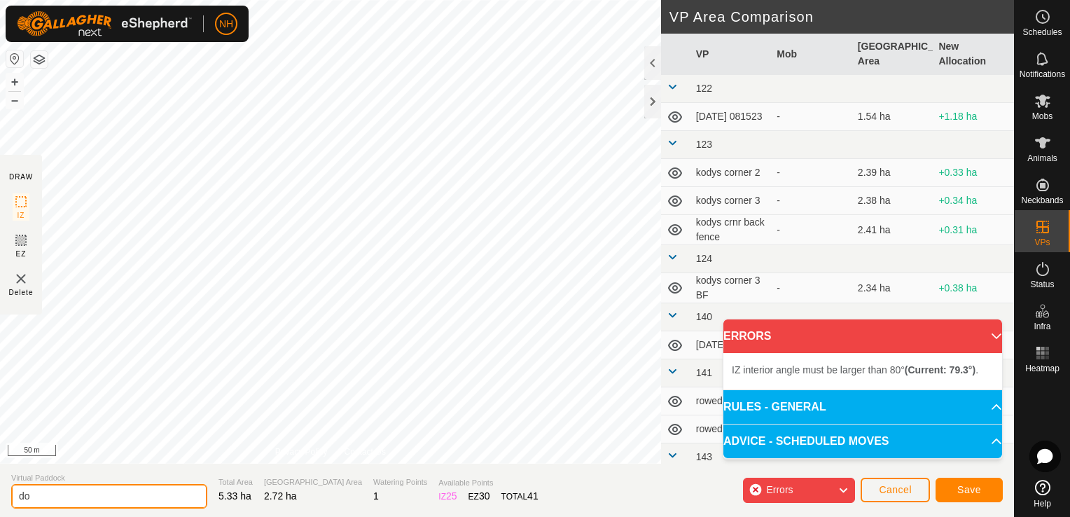
type input "d"
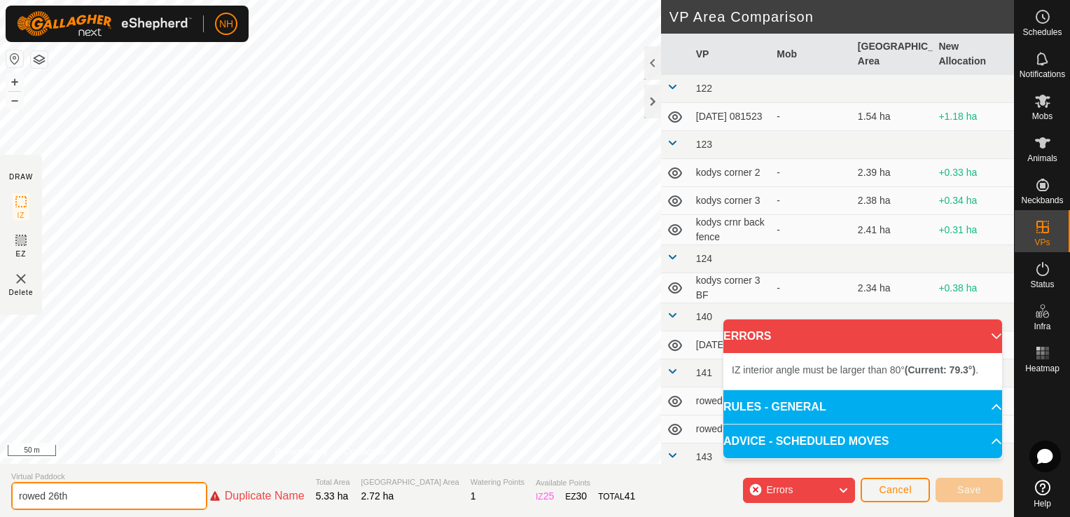
click at [108, 494] on input "rowed 26th" at bounding box center [109, 496] width 196 height 28
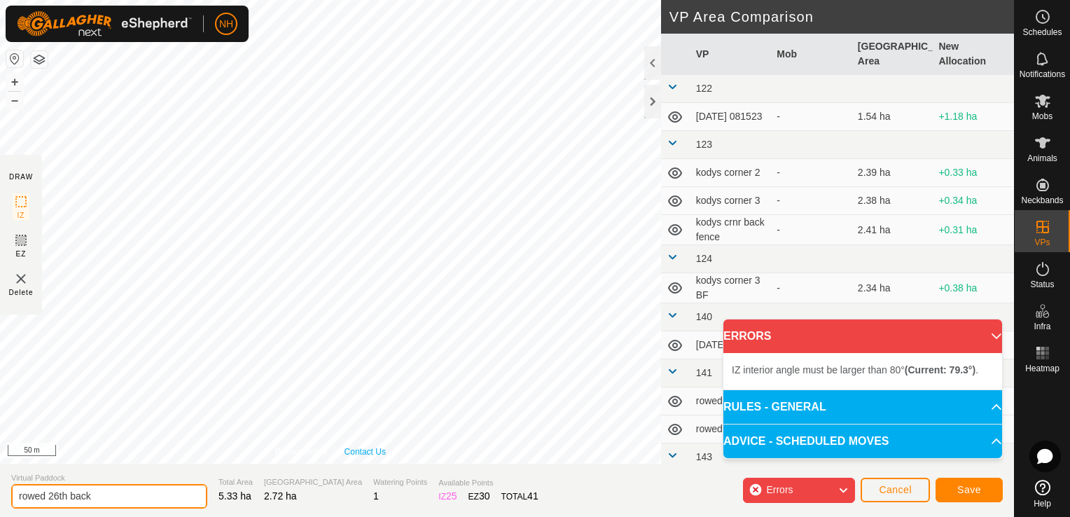
type input "rowed 26th back"
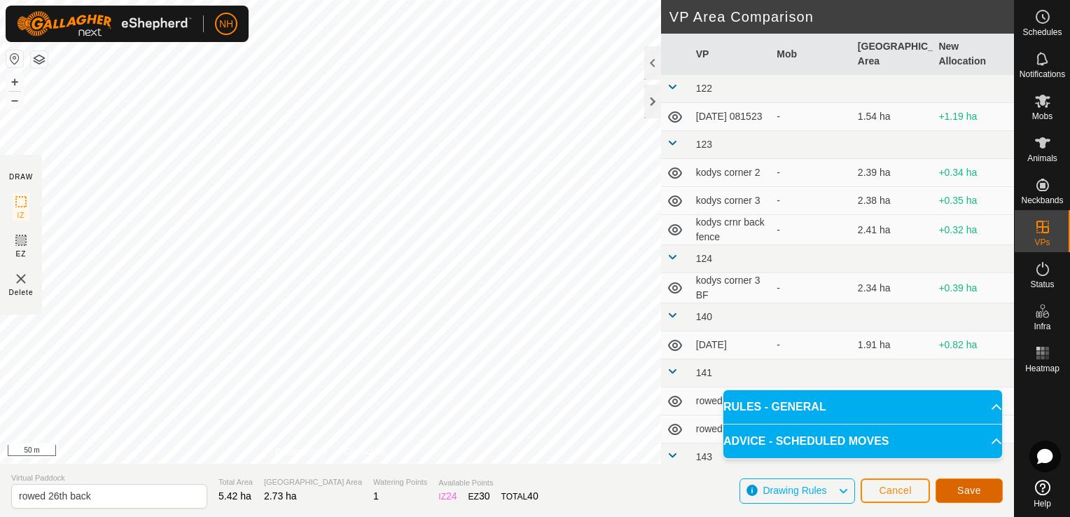
click at [959, 489] on span "Save" at bounding box center [969, 489] width 24 height 11
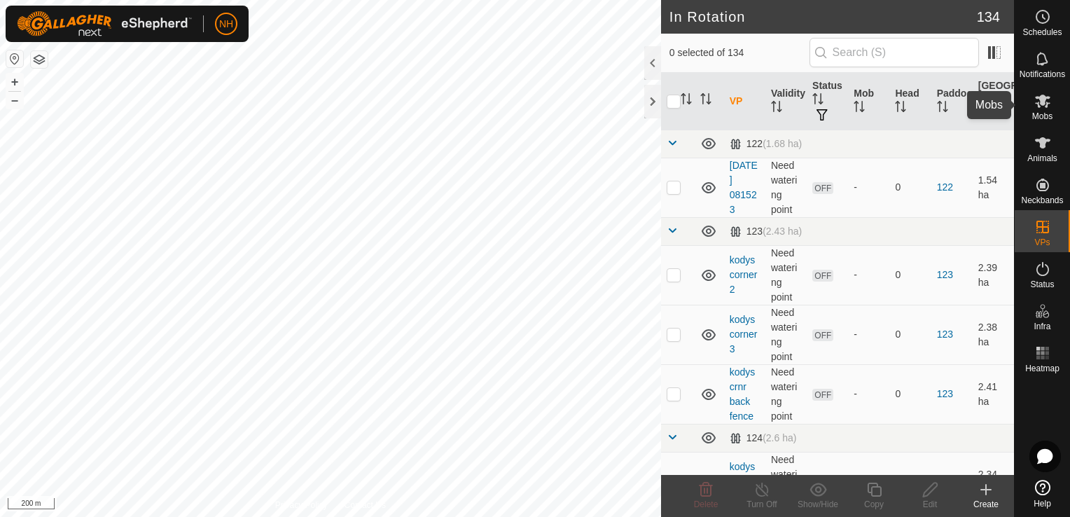
click at [1039, 112] on span "Mobs" at bounding box center [1042, 116] width 20 height 8
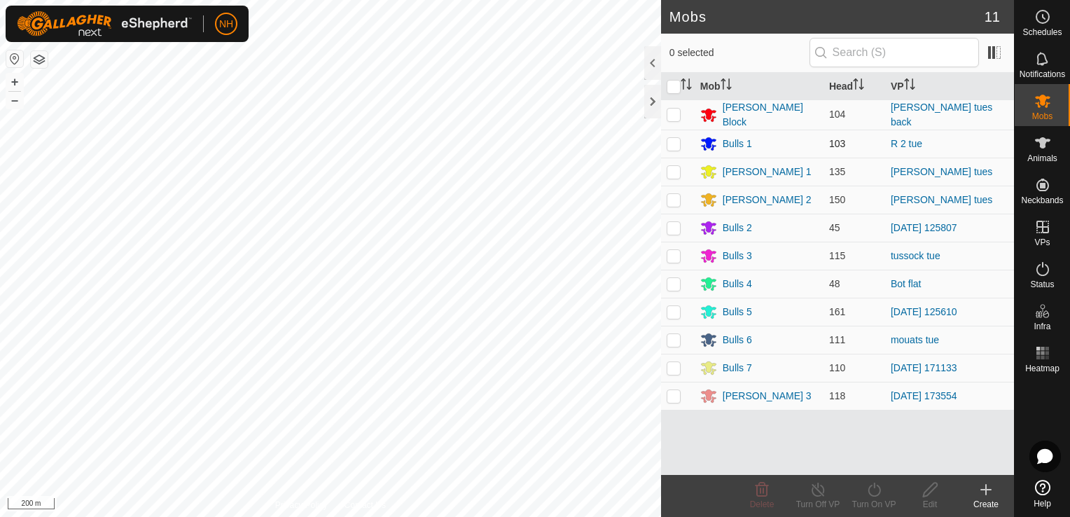
click at [667, 140] on p-checkbox at bounding box center [673, 143] width 14 height 11
checkbox input "true"
click at [874, 489] on icon at bounding box center [873, 489] width 17 height 17
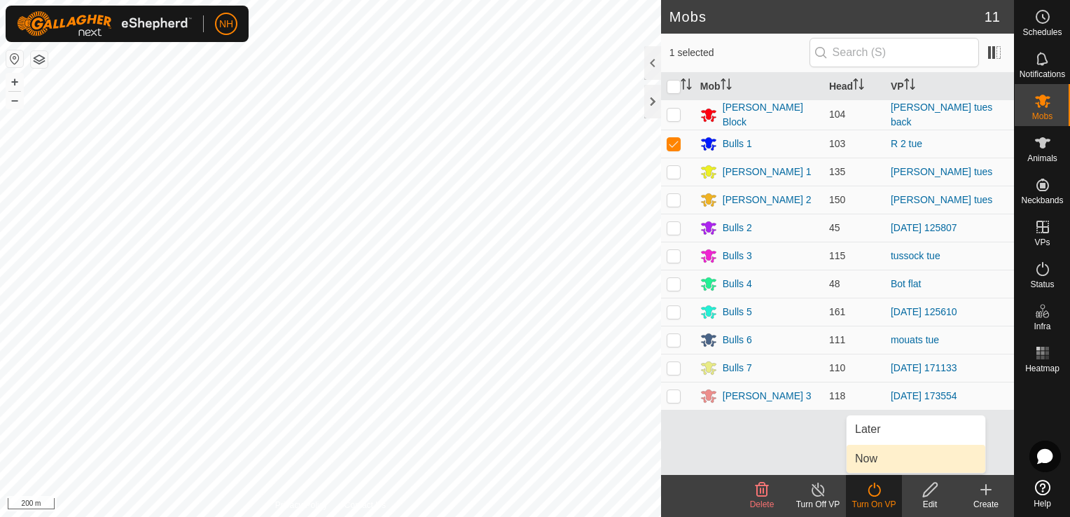
click at [864, 461] on link "Now" at bounding box center [915, 458] width 139 height 28
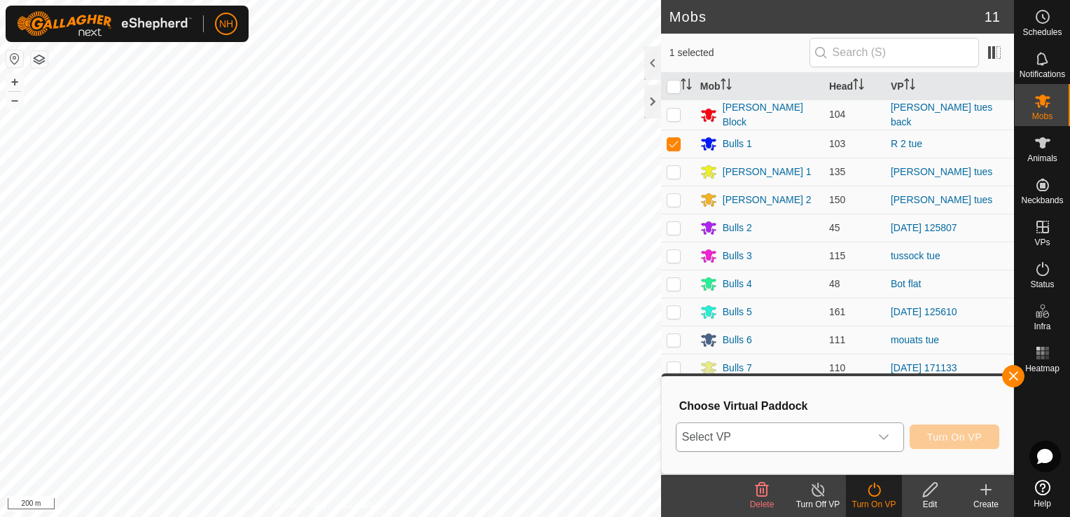
click at [778, 444] on span "Select VP" at bounding box center [772, 437] width 193 height 28
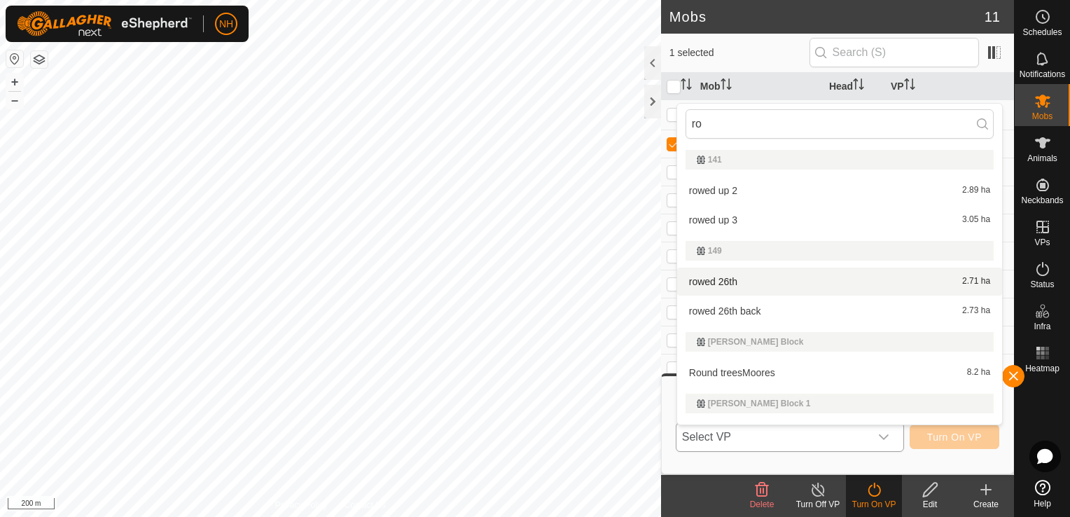
type input "ro"
click at [741, 279] on li "rowed 26th 2.71 ha" at bounding box center [839, 281] width 325 height 28
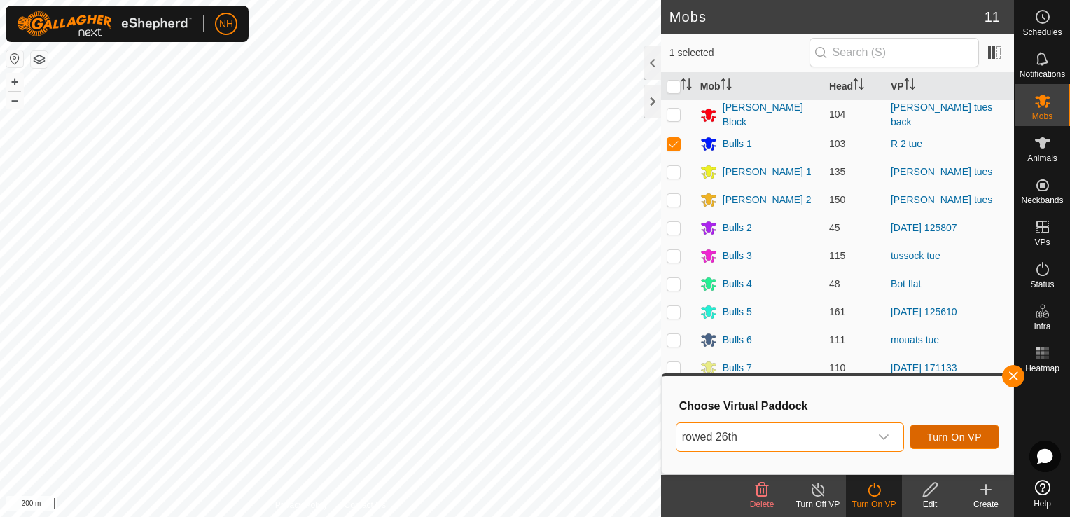
click at [953, 438] on span "Turn On VP" at bounding box center [954, 436] width 55 height 11
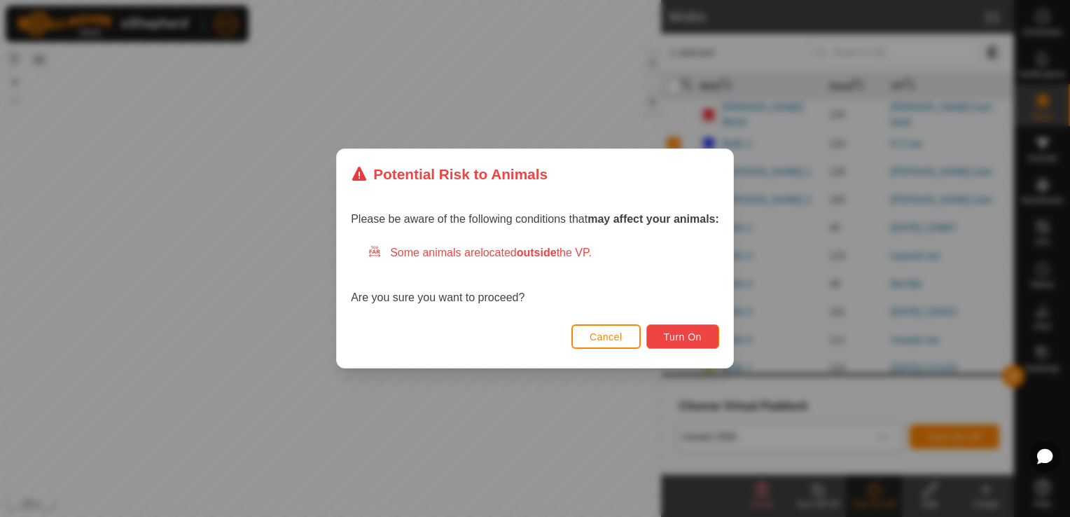
click at [680, 332] on span "Turn On" at bounding box center [683, 336] width 38 height 11
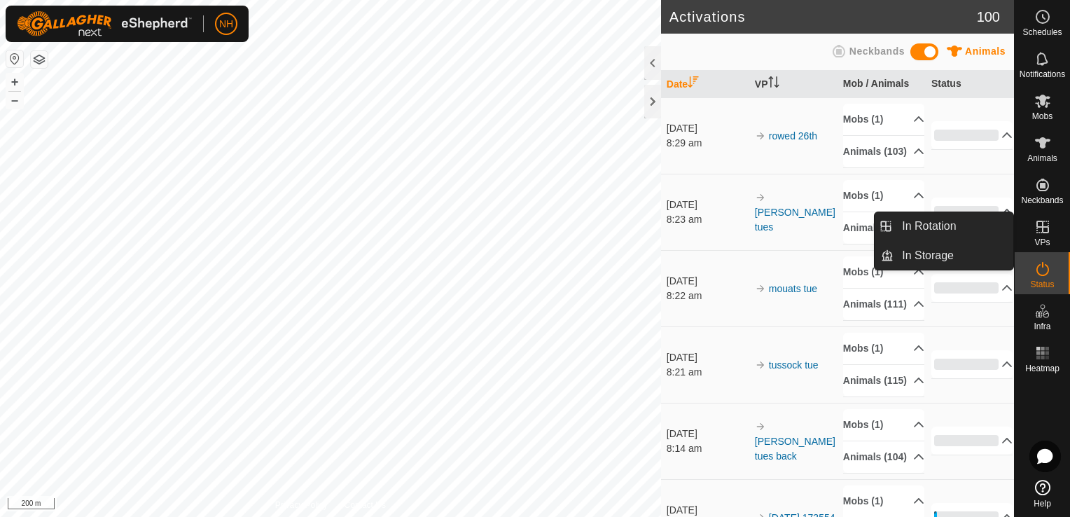
click at [1038, 226] on icon at bounding box center [1042, 226] width 13 height 13
click at [921, 221] on link "In Rotation" at bounding box center [953, 226] width 120 height 28
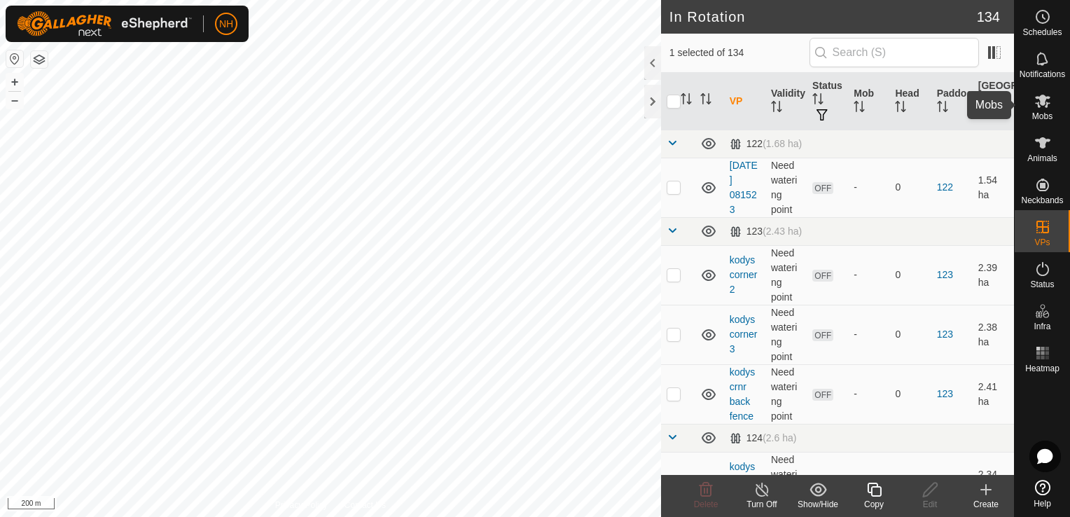
click at [1042, 106] on icon at bounding box center [1042, 100] width 17 height 17
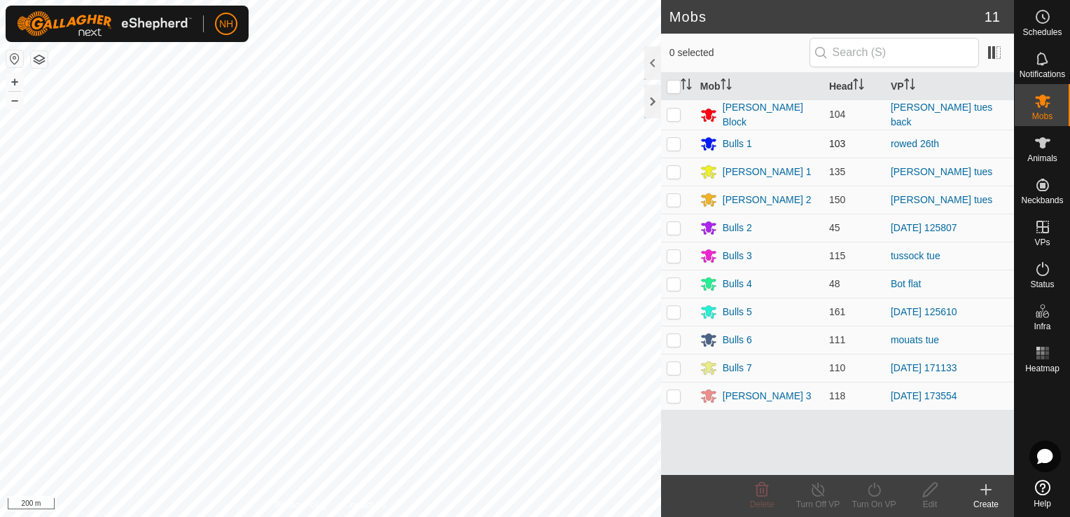
click at [669, 143] on p-checkbox at bounding box center [673, 143] width 14 height 11
checkbox input "true"
click at [815, 487] on icon at bounding box center [817, 489] width 17 height 17
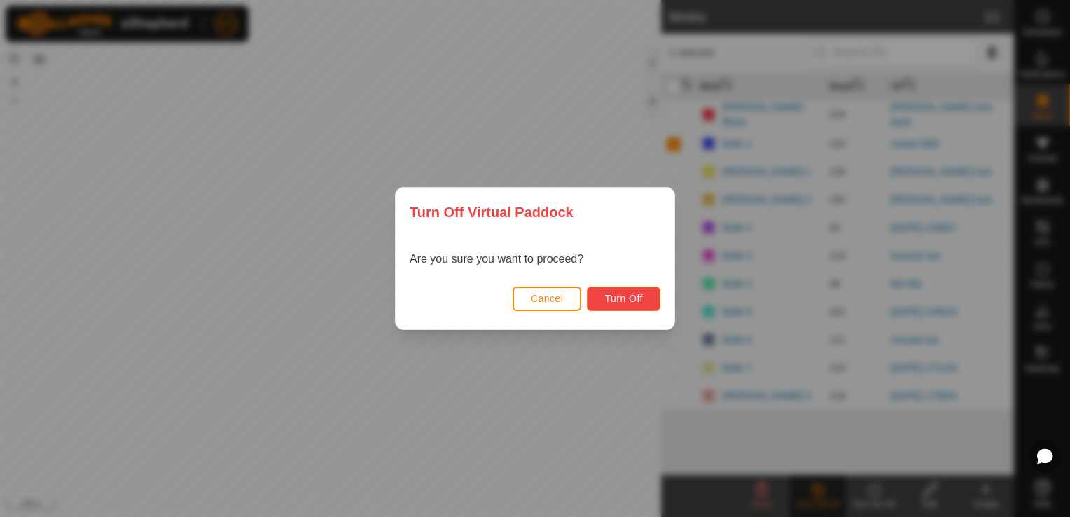
click at [604, 299] on span "Turn Off" at bounding box center [623, 298] width 38 height 11
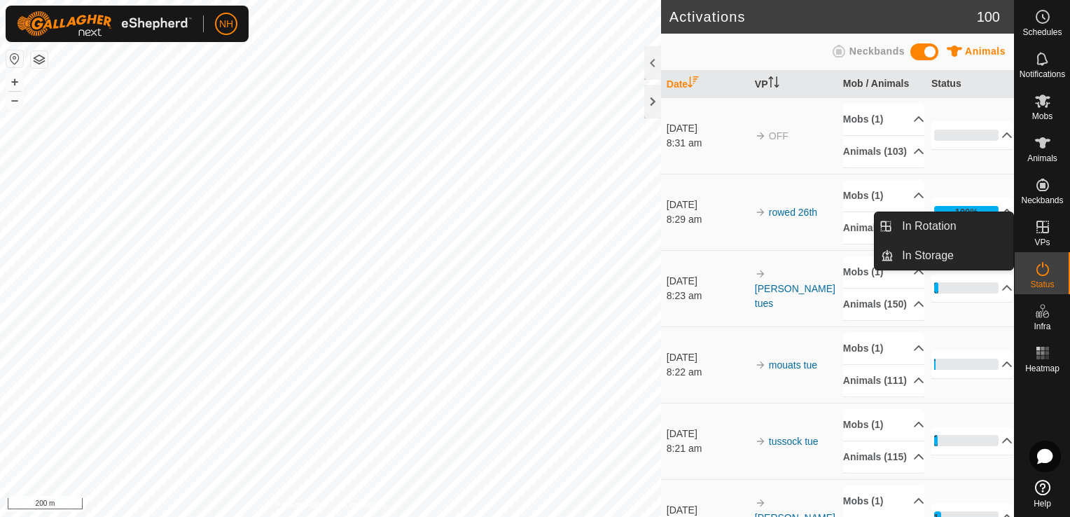
click at [1039, 232] on icon at bounding box center [1042, 226] width 13 height 13
click at [949, 226] on span "In Rotation" at bounding box center [929, 226] width 54 height 17
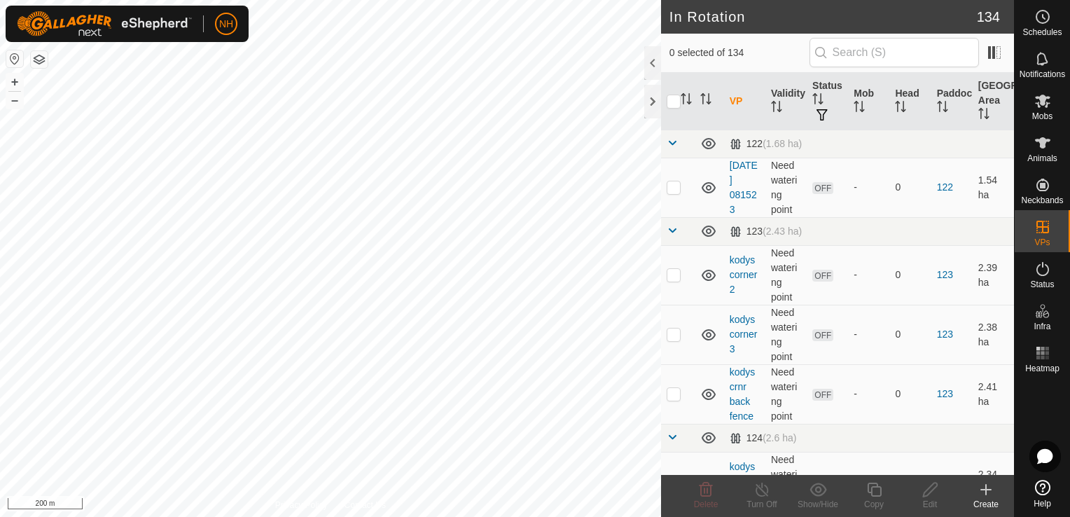
click at [985, 489] on icon at bounding box center [986, 489] width 10 height 0
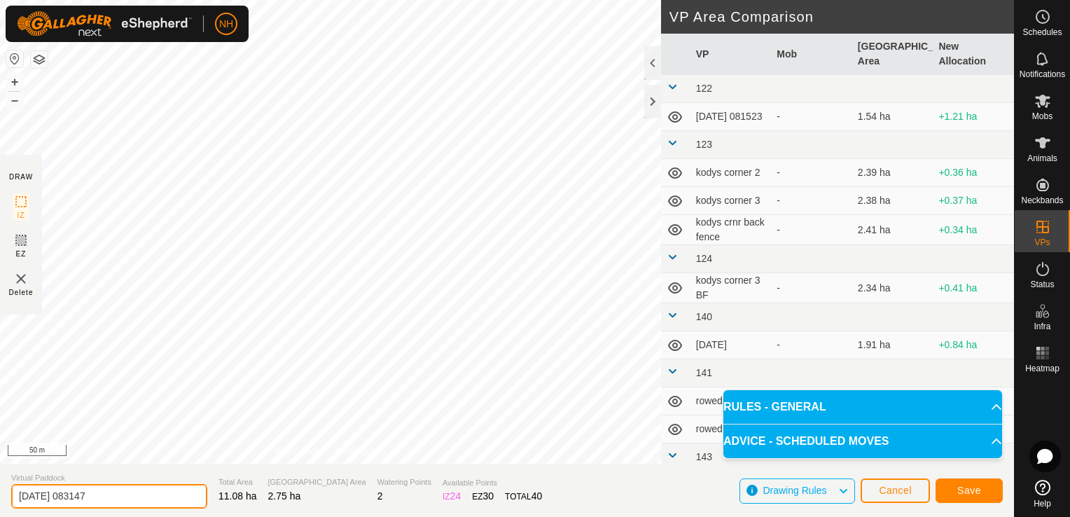
click at [148, 498] on input "2025-08-26 083147" at bounding box center [109, 496] width 196 height 24
type input "2"
type input "tues 26th"
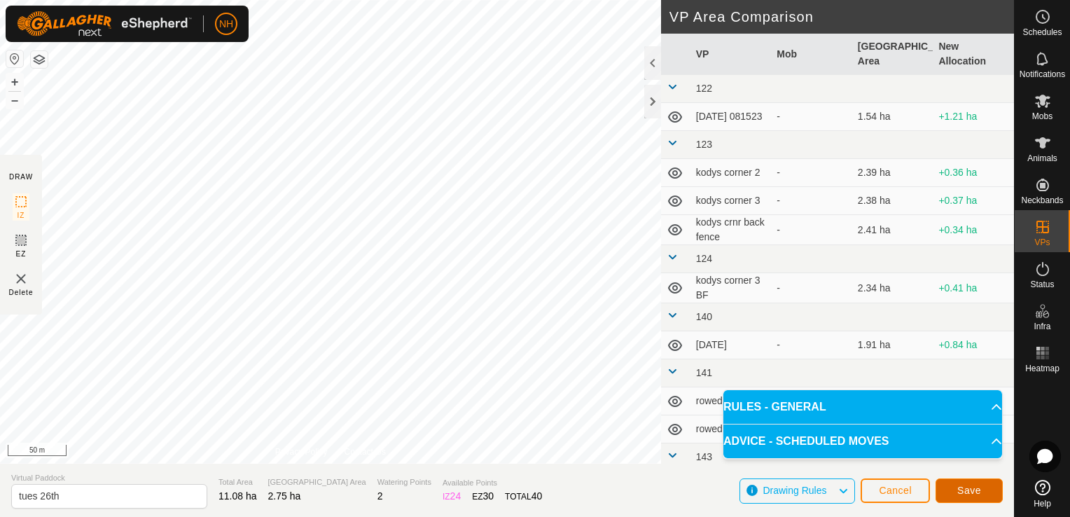
click at [971, 488] on span "Save" at bounding box center [969, 489] width 24 height 11
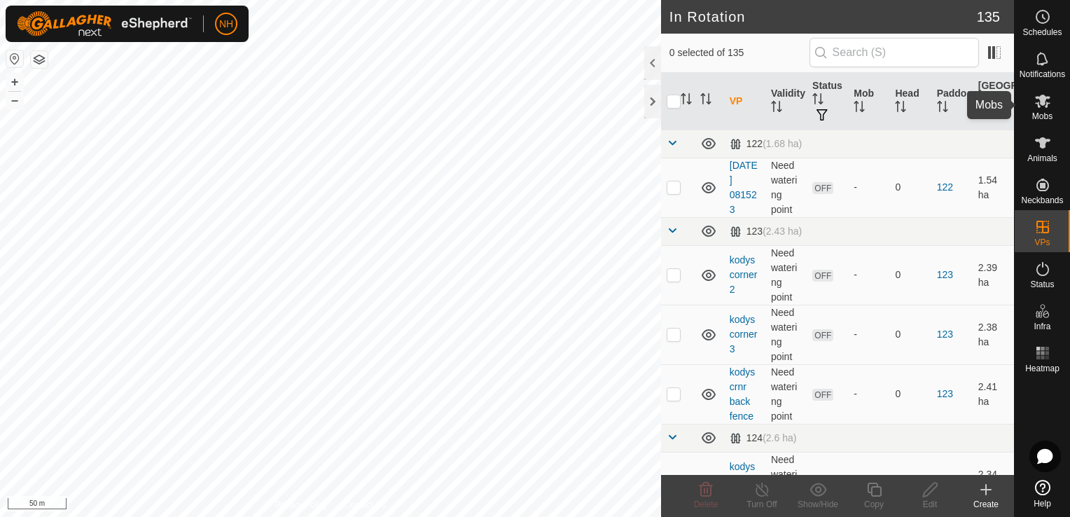
click at [1039, 105] on icon at bounding box center [1042, 100] width 17 height 17
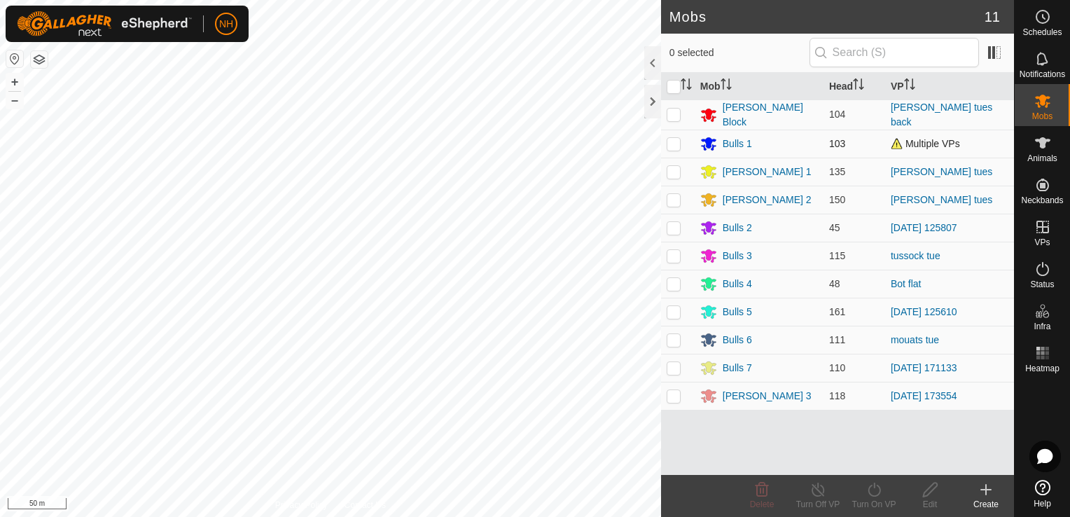
click at [670, 139] on p-checkbox at bounding box center [673, 143] width 14 height 11
checkbox input "true"
click at [871, 491] on icon at bounding box center [873, 489] width 17 height 17
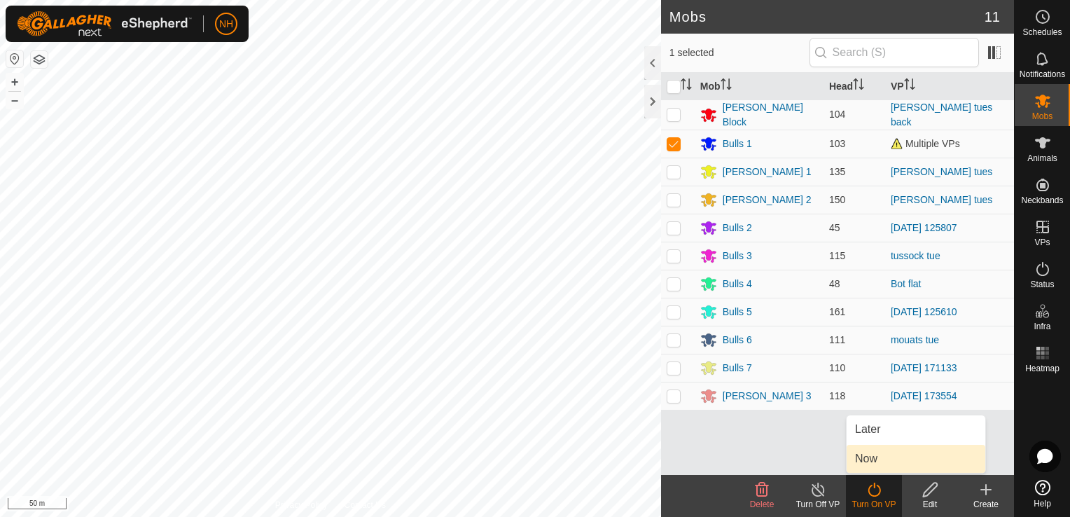
click at [871, 460] on link "Now" at bounding box center [915, 458] width 139 height 28
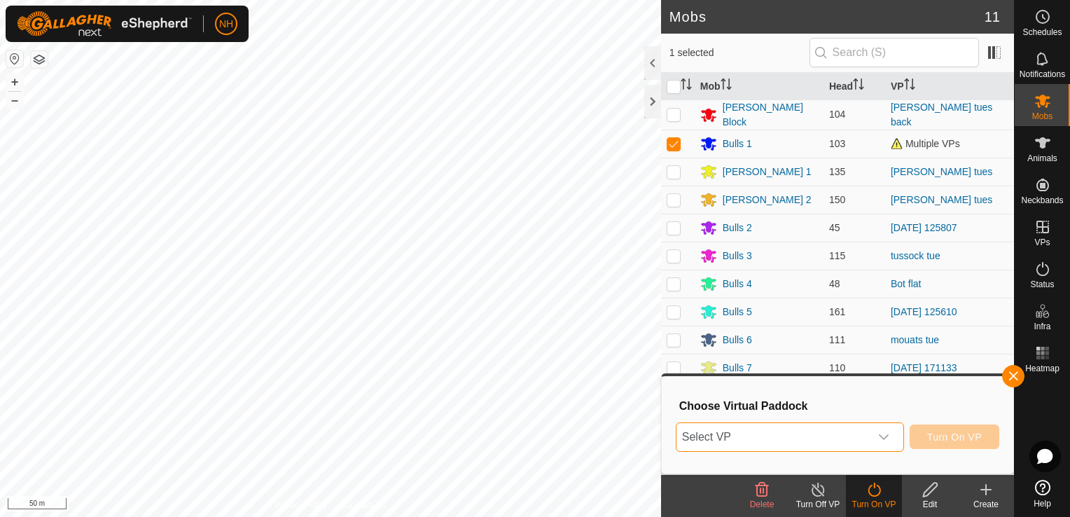
click at [771, 435] on span "Select VP" at bounding box center [772, 437] width 193 height 28
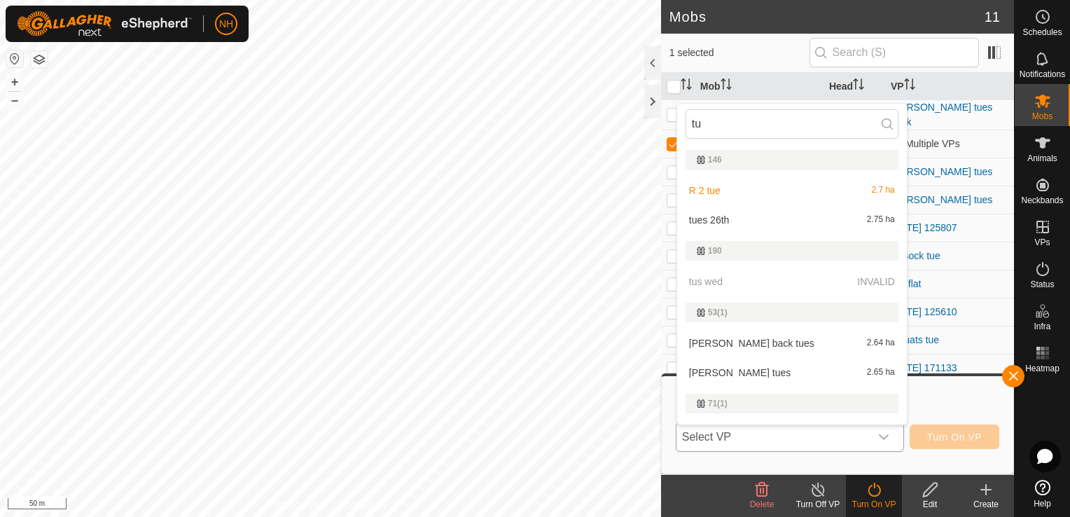
type input "tue"
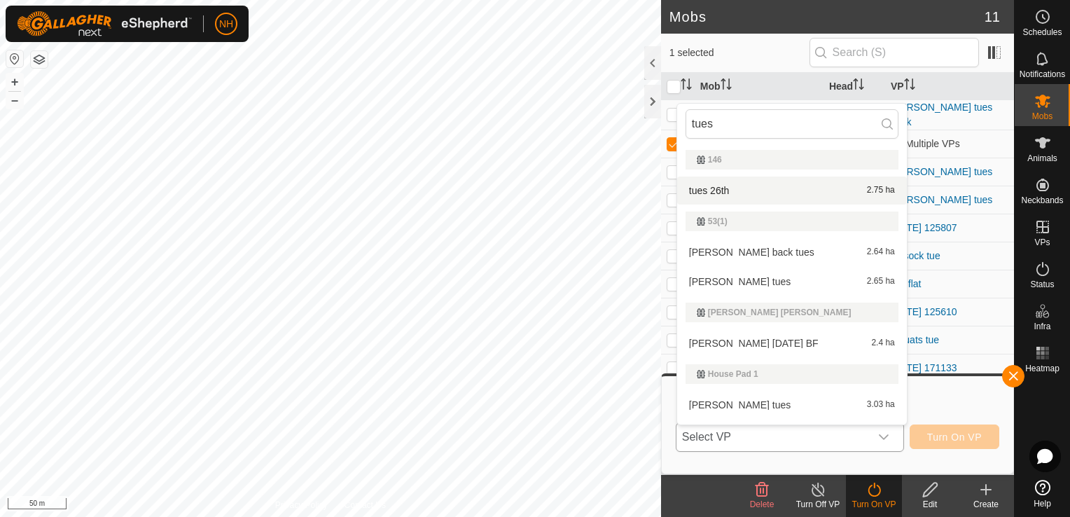
type input "tues"
click at [726, 189] on li "tues 26th 2.75 ha" at bounding box center [792, 190] width 230 height 28
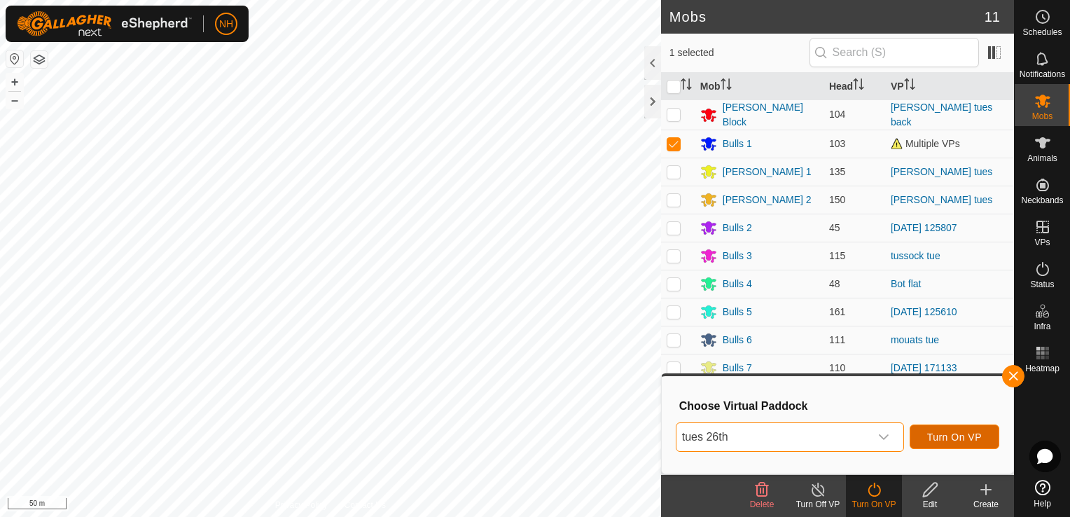
click at [974, 433] on span "Turn On VP" at bounding box center [954, 436] width 55 height 11
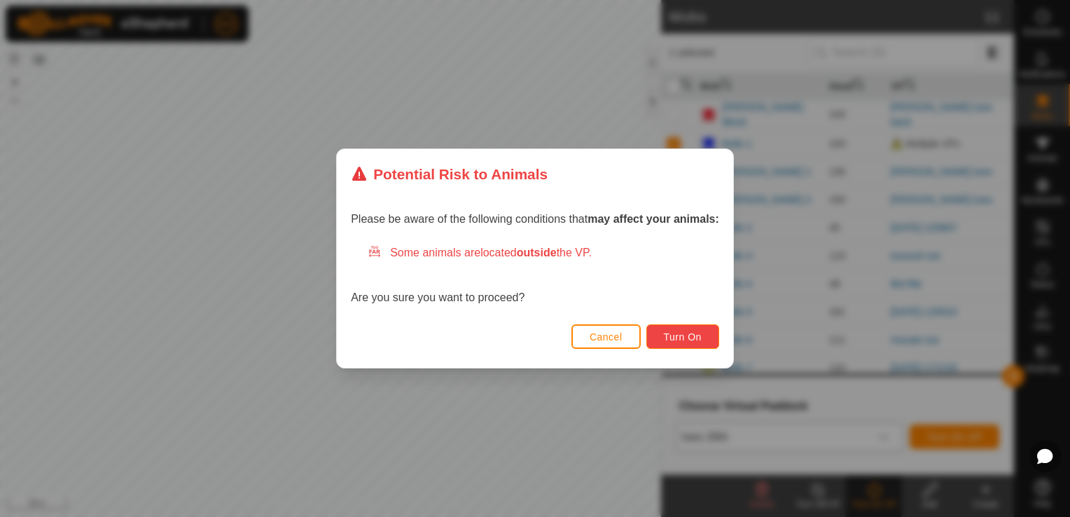
click at [673, 337] on span "Turn On" at bounding box center [683, 336] width 38 height 11
